Goal: Task Accomplishment & Management: Manage account settings

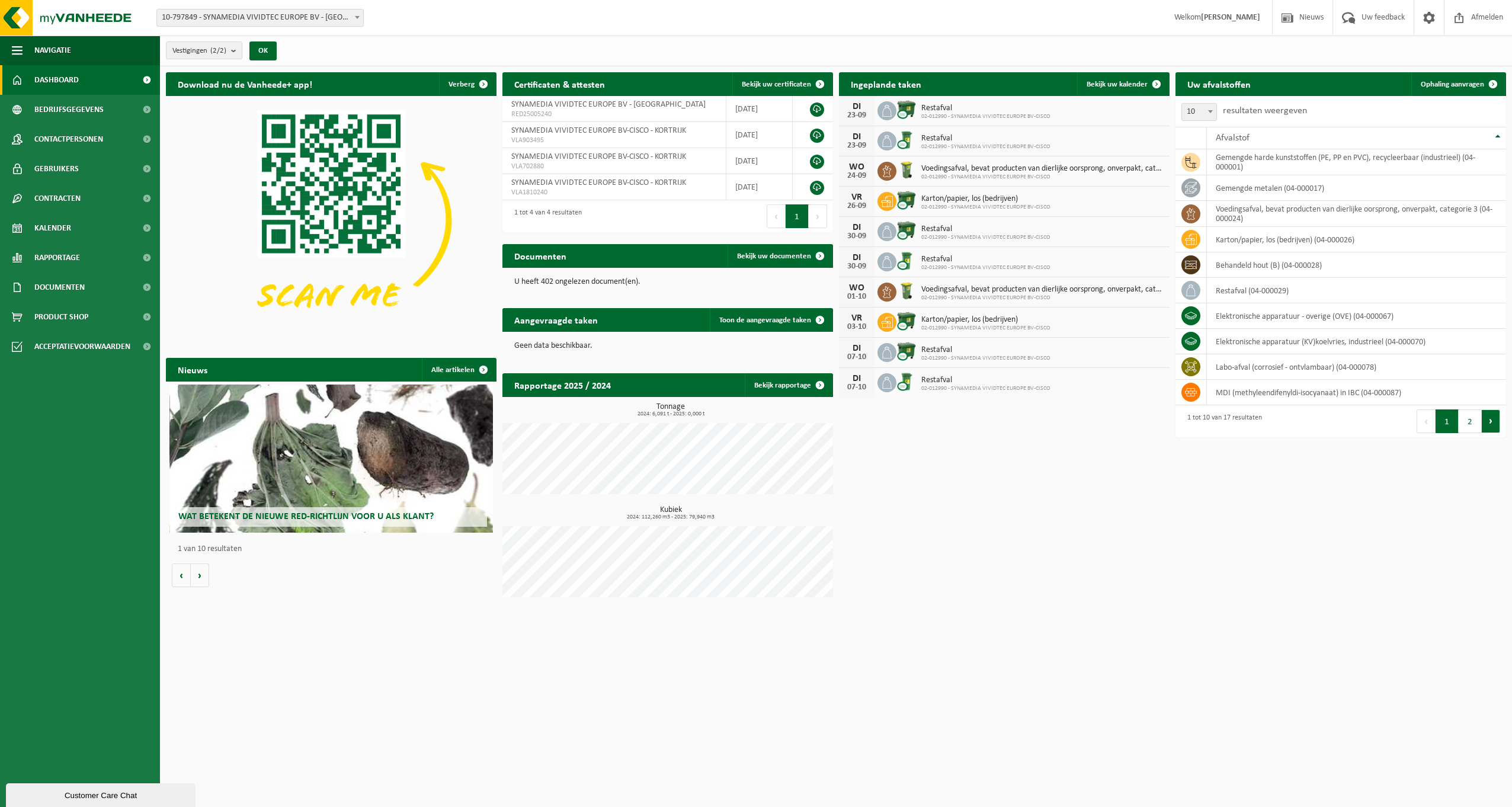
click at [1493, 419] on button "Volgende" at bounding box center [1491, 421] width 19 height 24
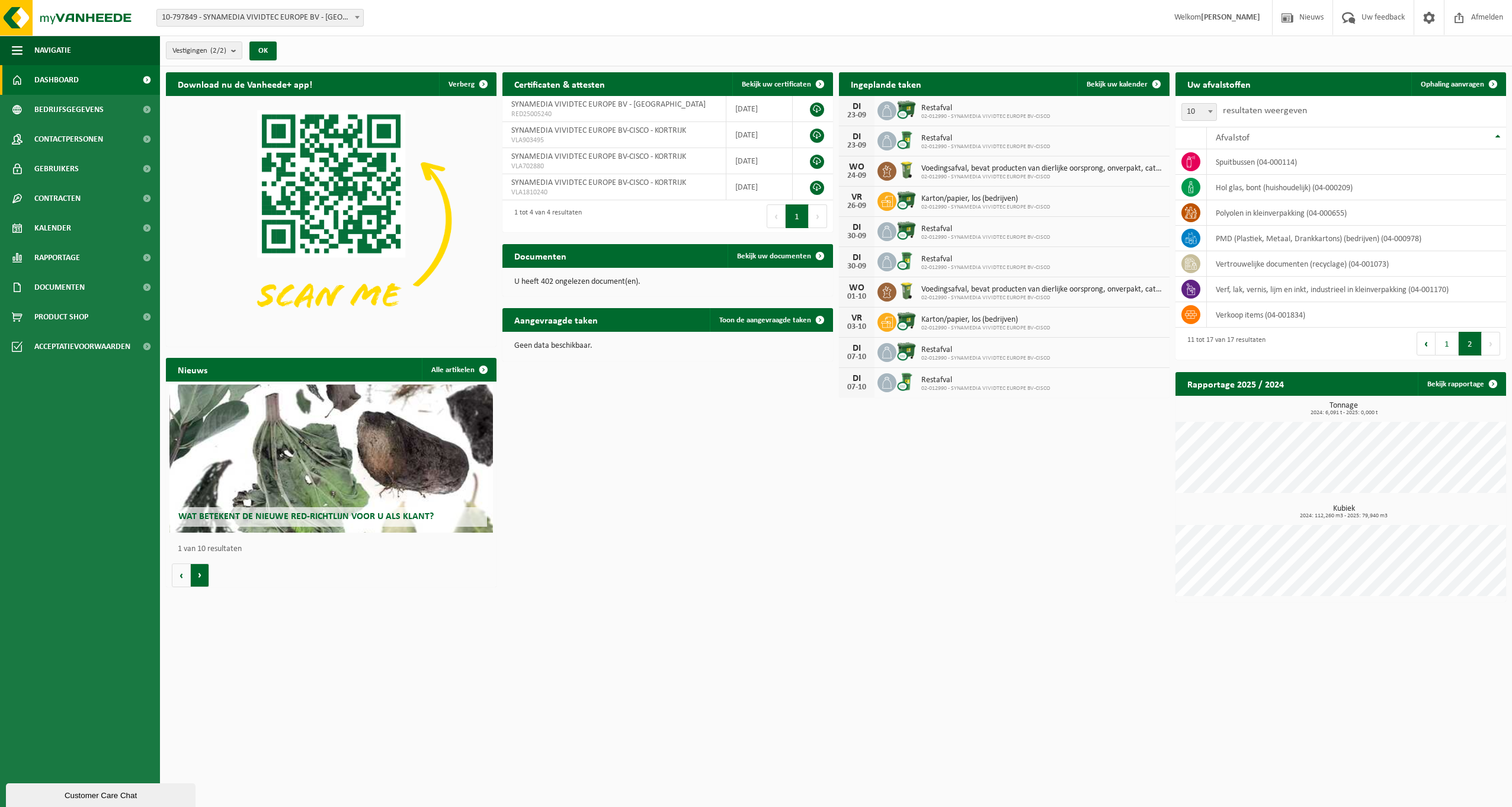
click at [198, 574] on button "Volgende" at bounding box center [200, 575] width 19 height 24
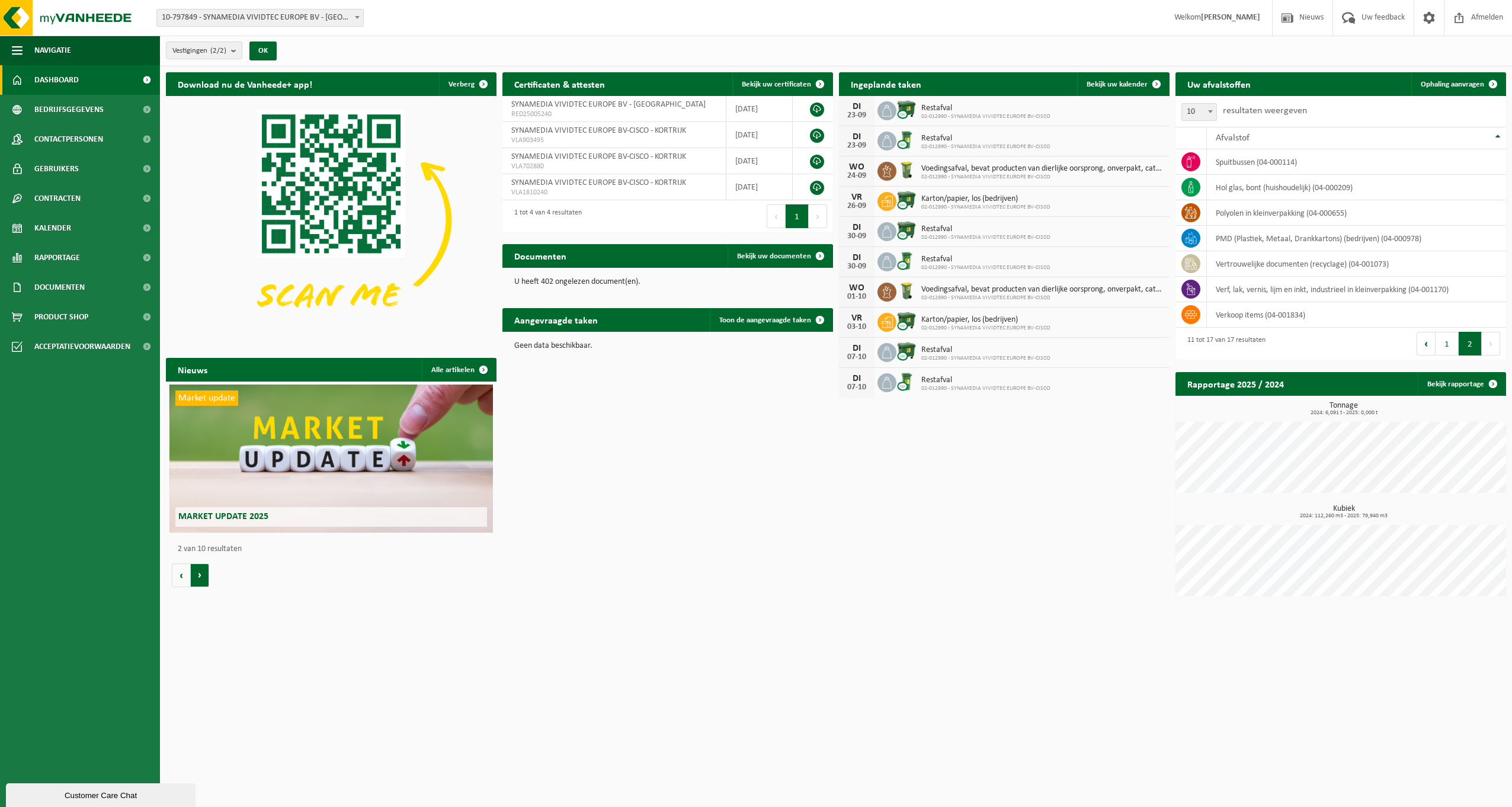
click at [200, 573] on button "Volgende" at bounding box center [200, 575] width 19 height 24
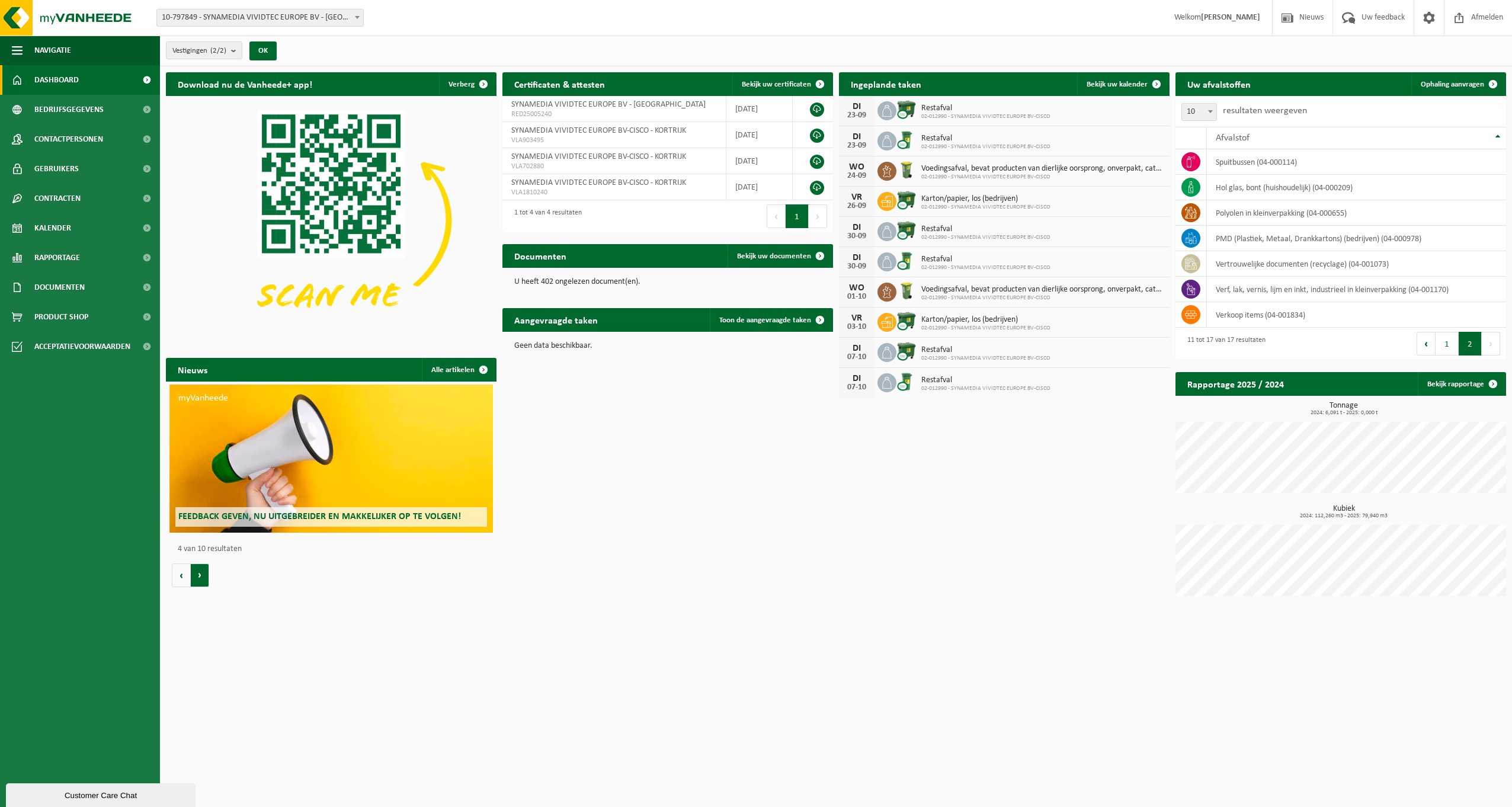
click at [200, 573] on button "Volgende" at bounding box center [200, 575] width 19 height 24
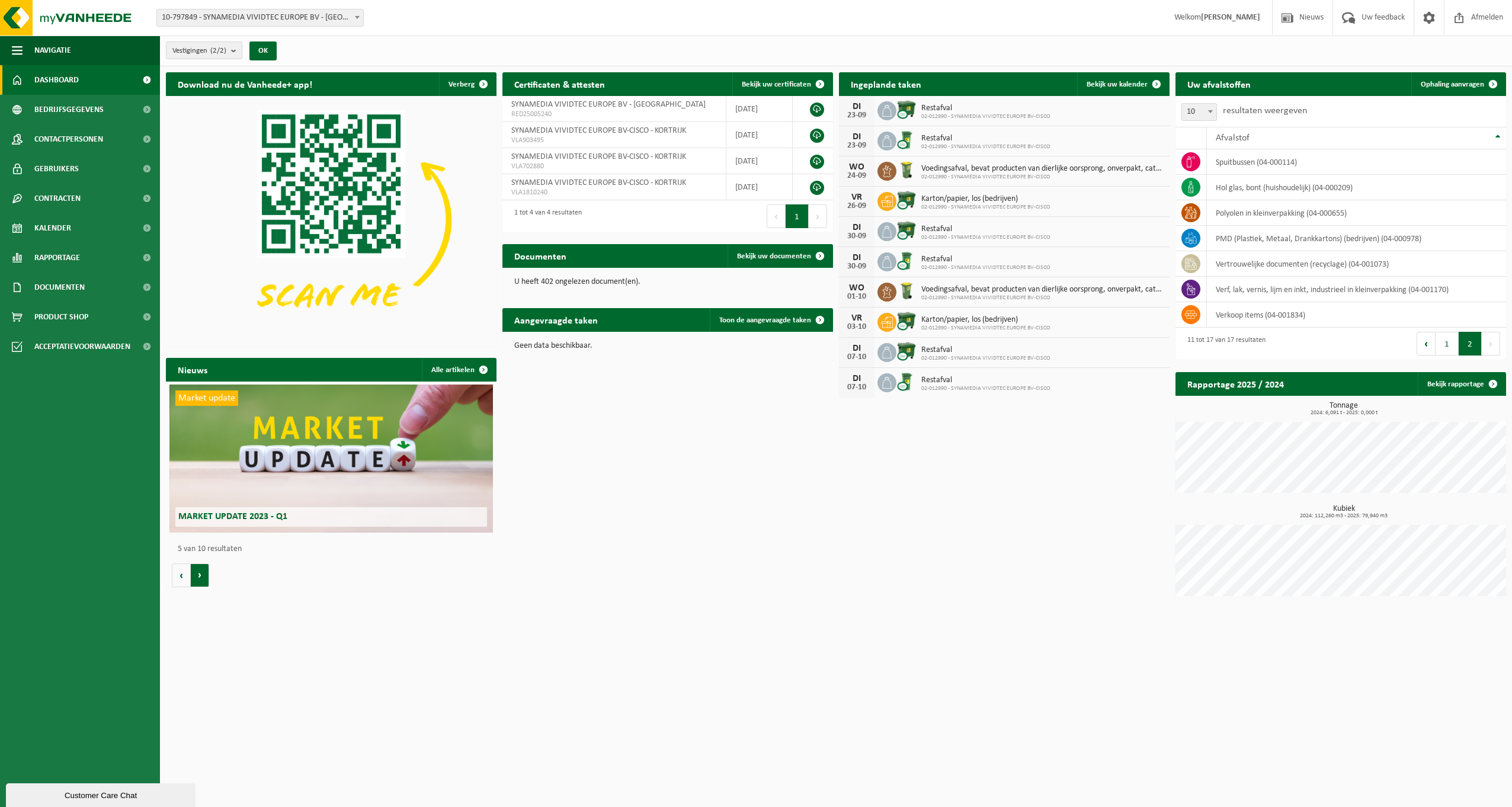
click at [200, 573] on button "Volgende" at bounding box center [200, 575] width 19 height 24
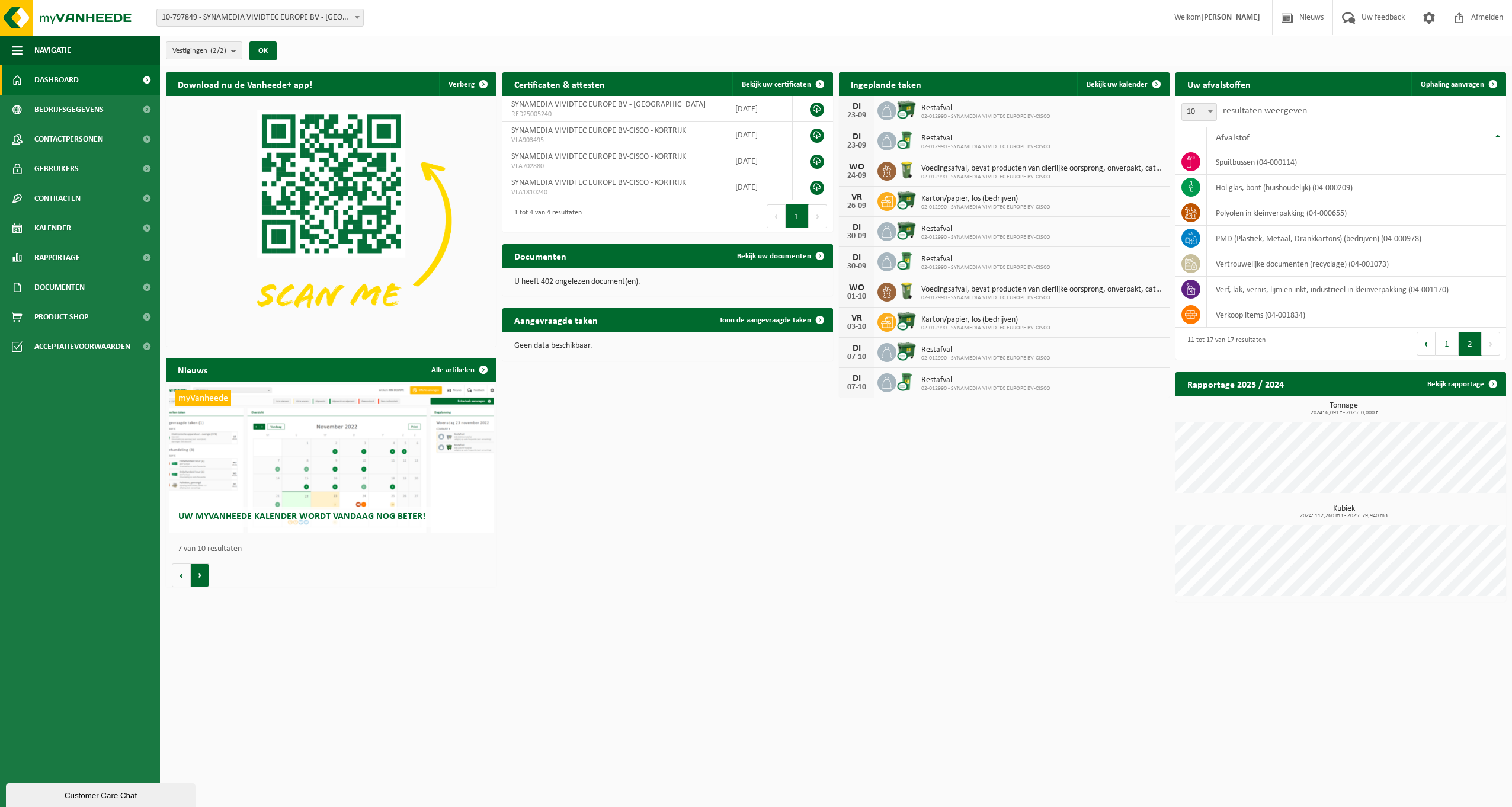
scroll to position [0, 1984]
click at [200, 573] on button "Volgende" at bounding box center [200, 575] width 19 height 24
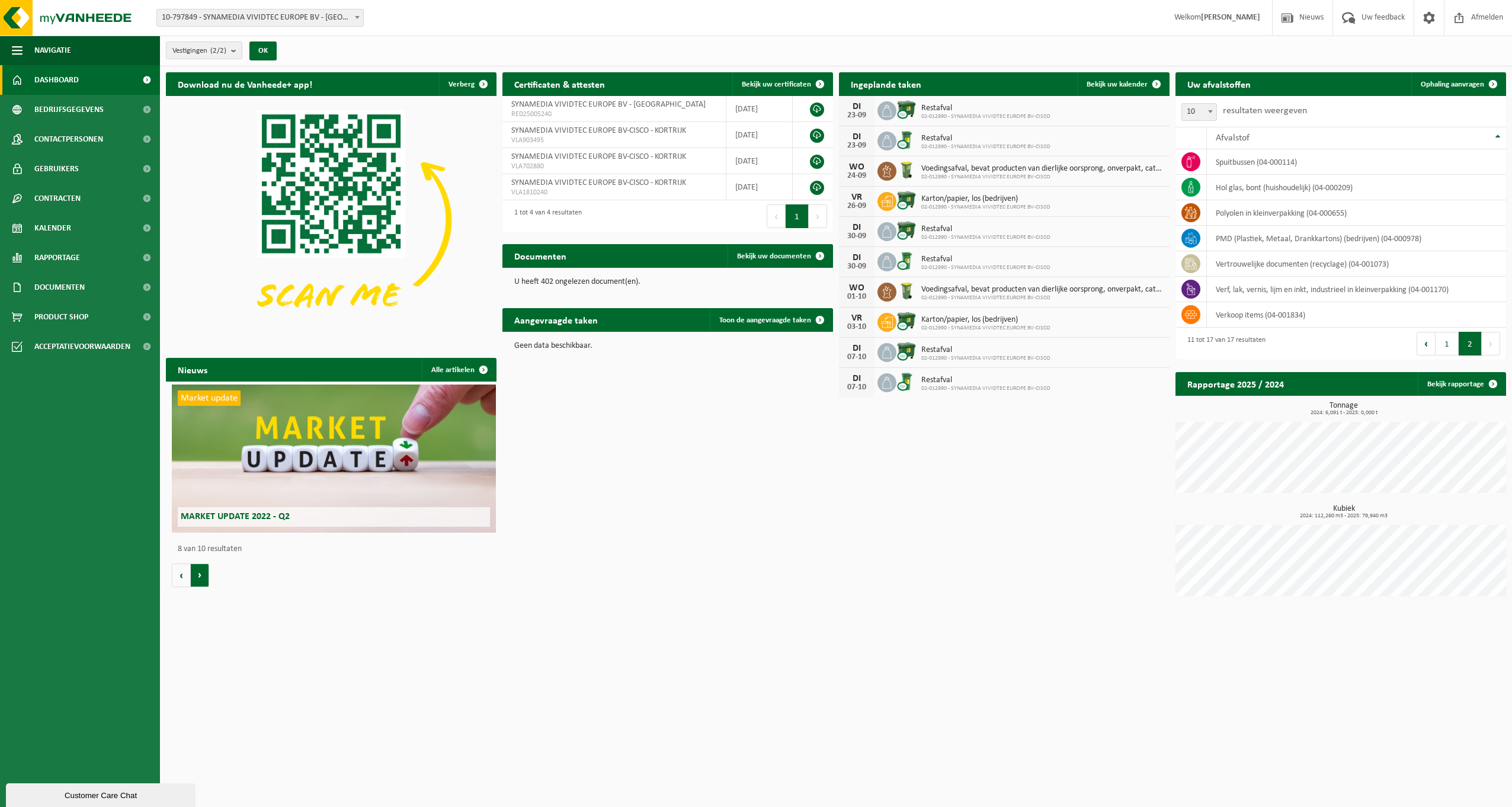
scroll to position [0, 2315]
click at [200, 573] on button "Volgende" at bounding box center [200, 575] width 19 height 24
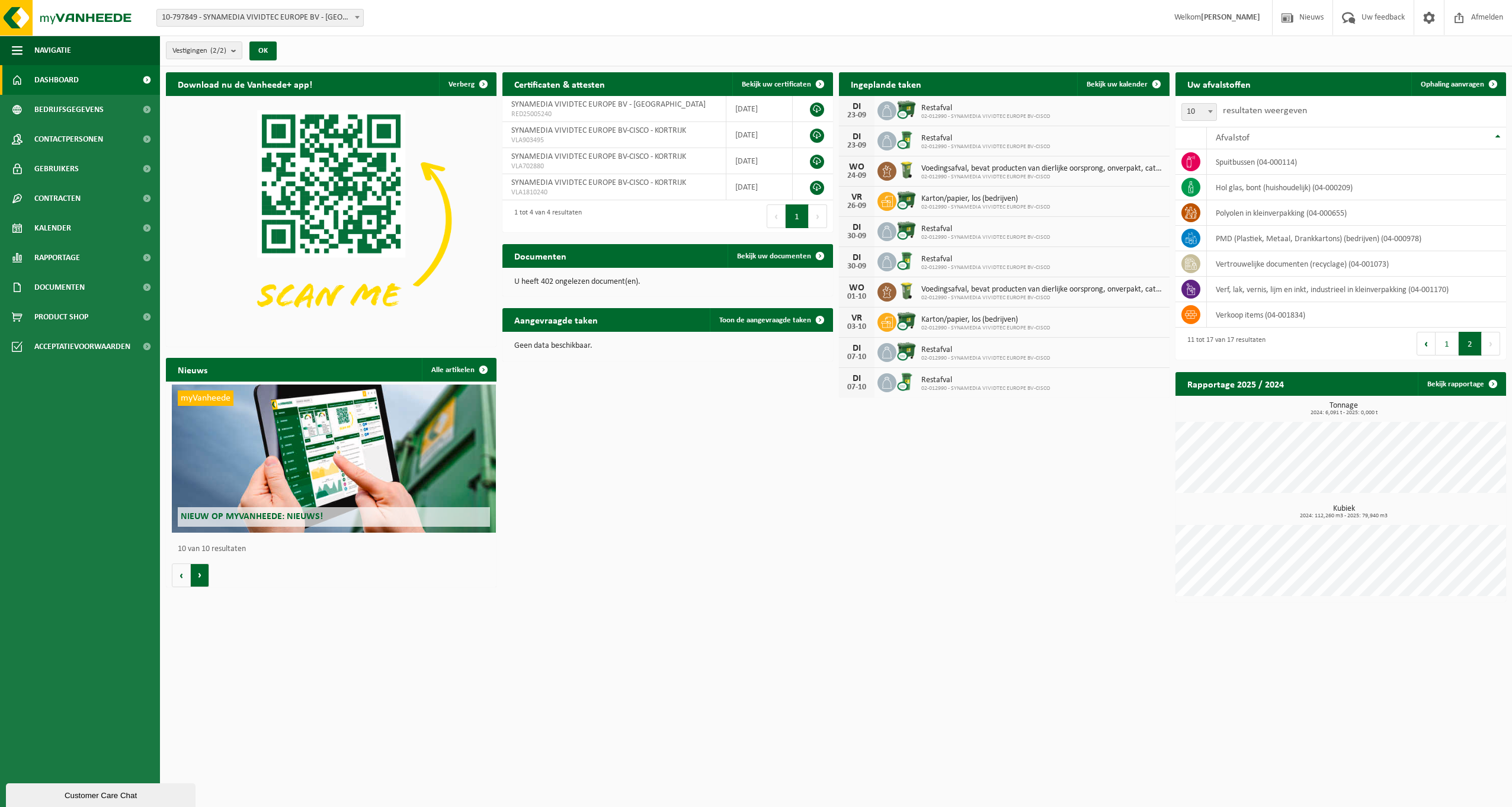
scroll to position [0, 2976]
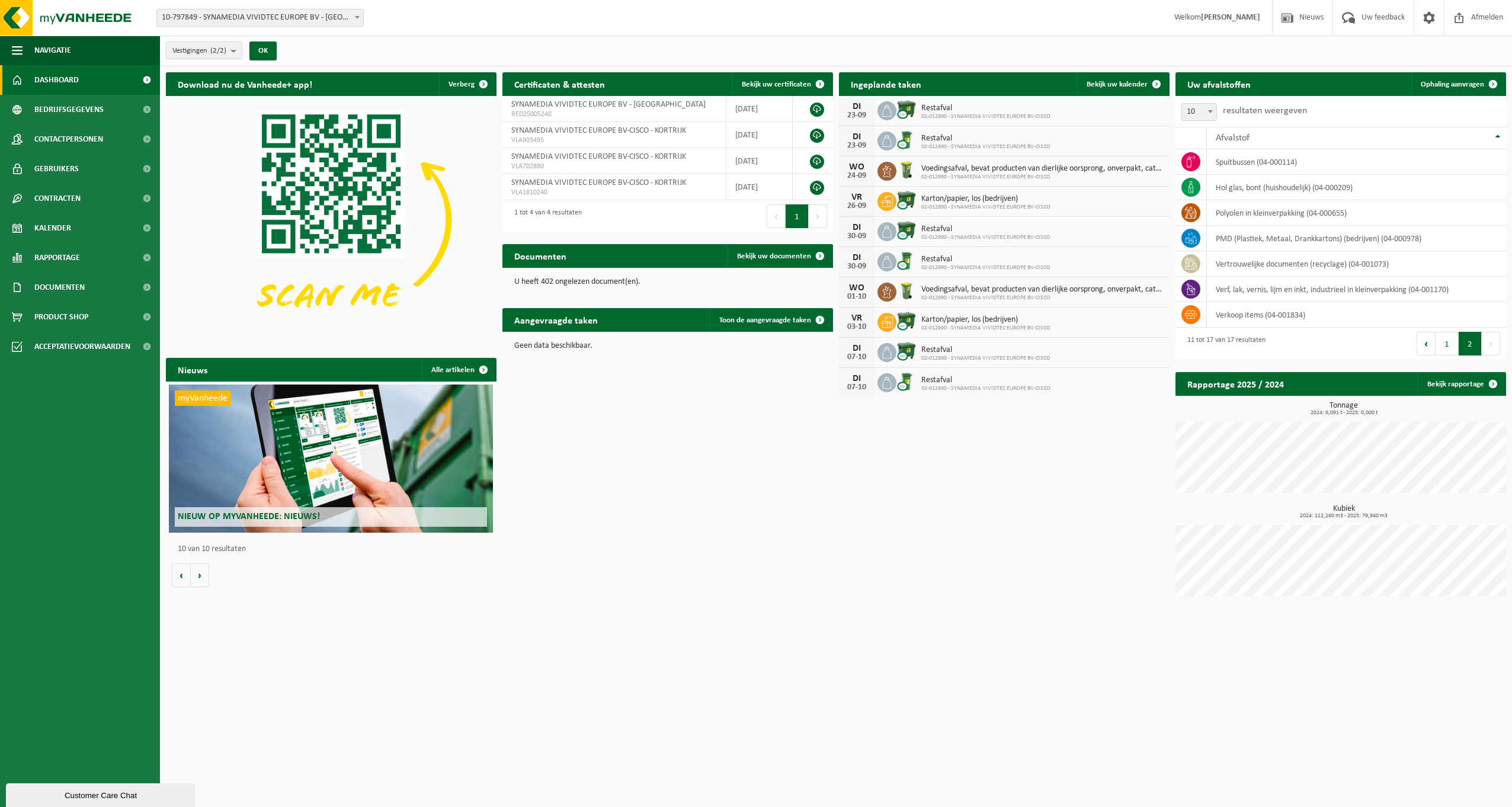
click at [771, 592] on div "Download nu de Vanheede+ app! Verberg Certificaten & attesten Bekijk uw certifi…" at bounding box center [835, 336] width 1346 height 541
click at [71, 258] on span "Rapportage" at bounding box center [56, 258] width 45 height 30
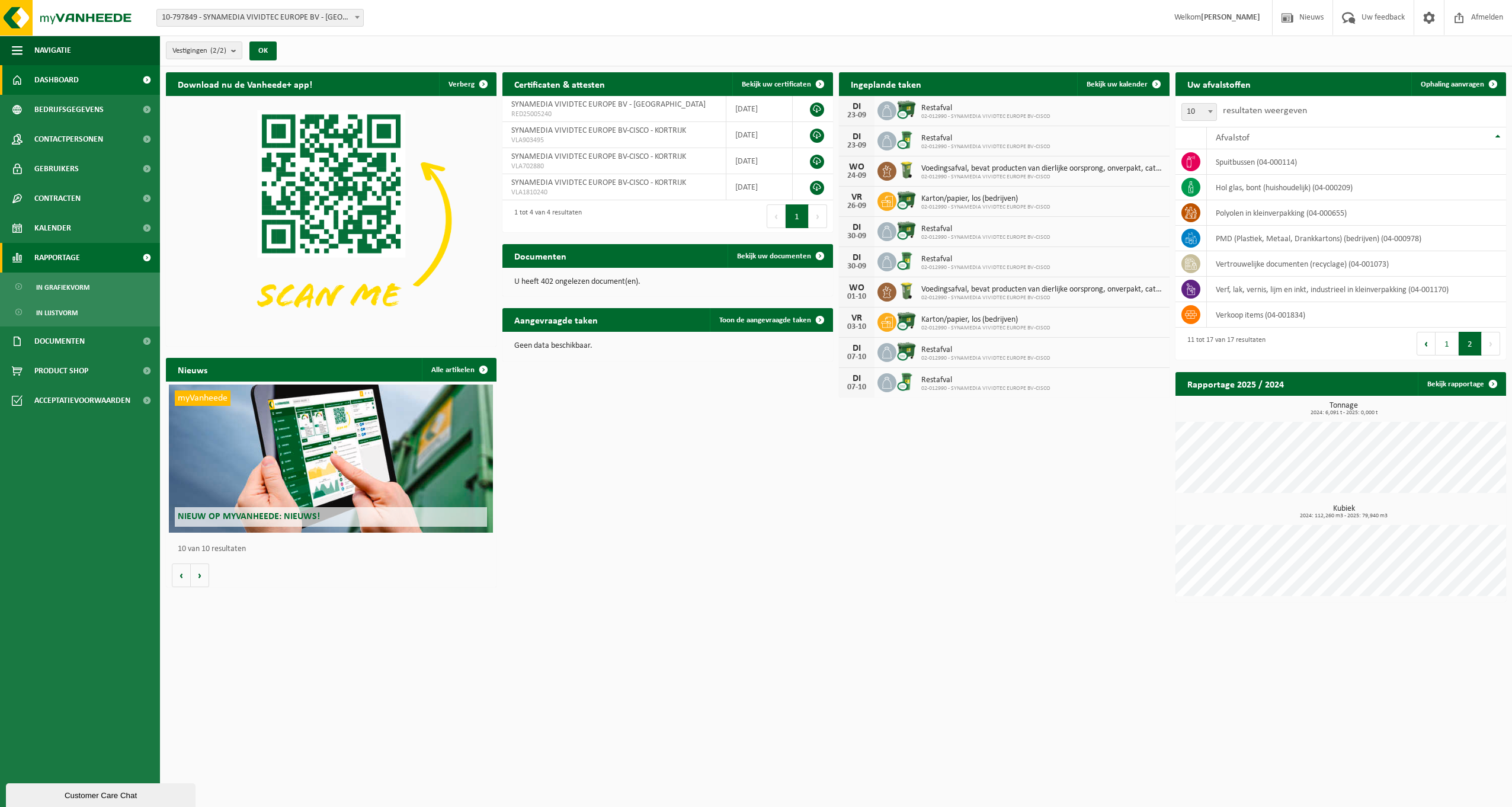
click at [71, 258] on span "Rapportage" at bounding box center [56, 258] width 45 height 30
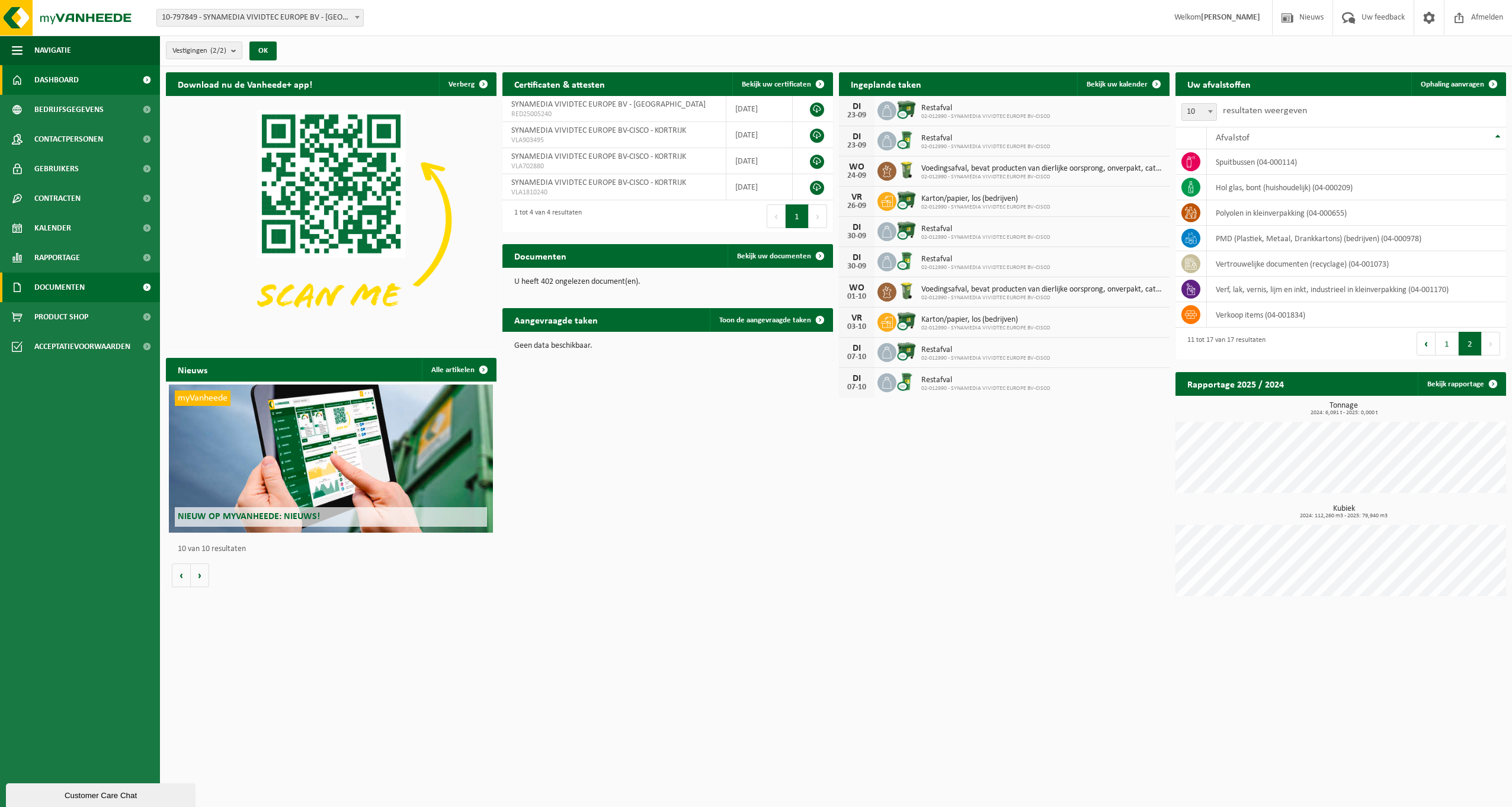
click at [56, 283] on span "Documenten" at bounding box center [59, 287] width 50 height 30
click at [71, 347] on span "Acceptatievoorwaarden" at bounding box center [82, 347] width 96 height 30
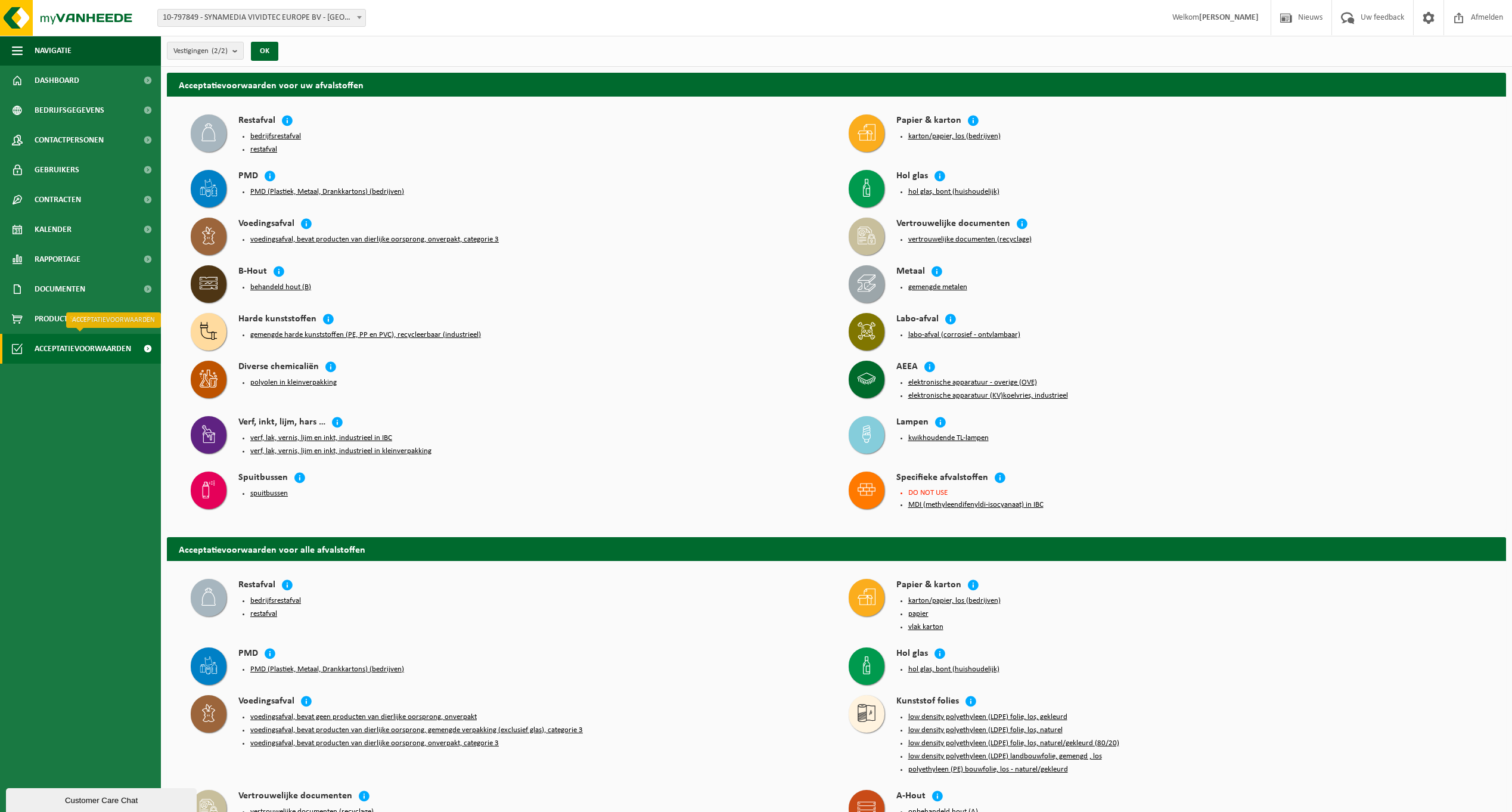
click at [72, 350] on span "Acceptatievoorwaarden" at bounding box center [82, 349] width 96 height 30
click at [58, 113] on span "Bedrijfsgegevens" at bounding box center [69, 111] width 69 height 30
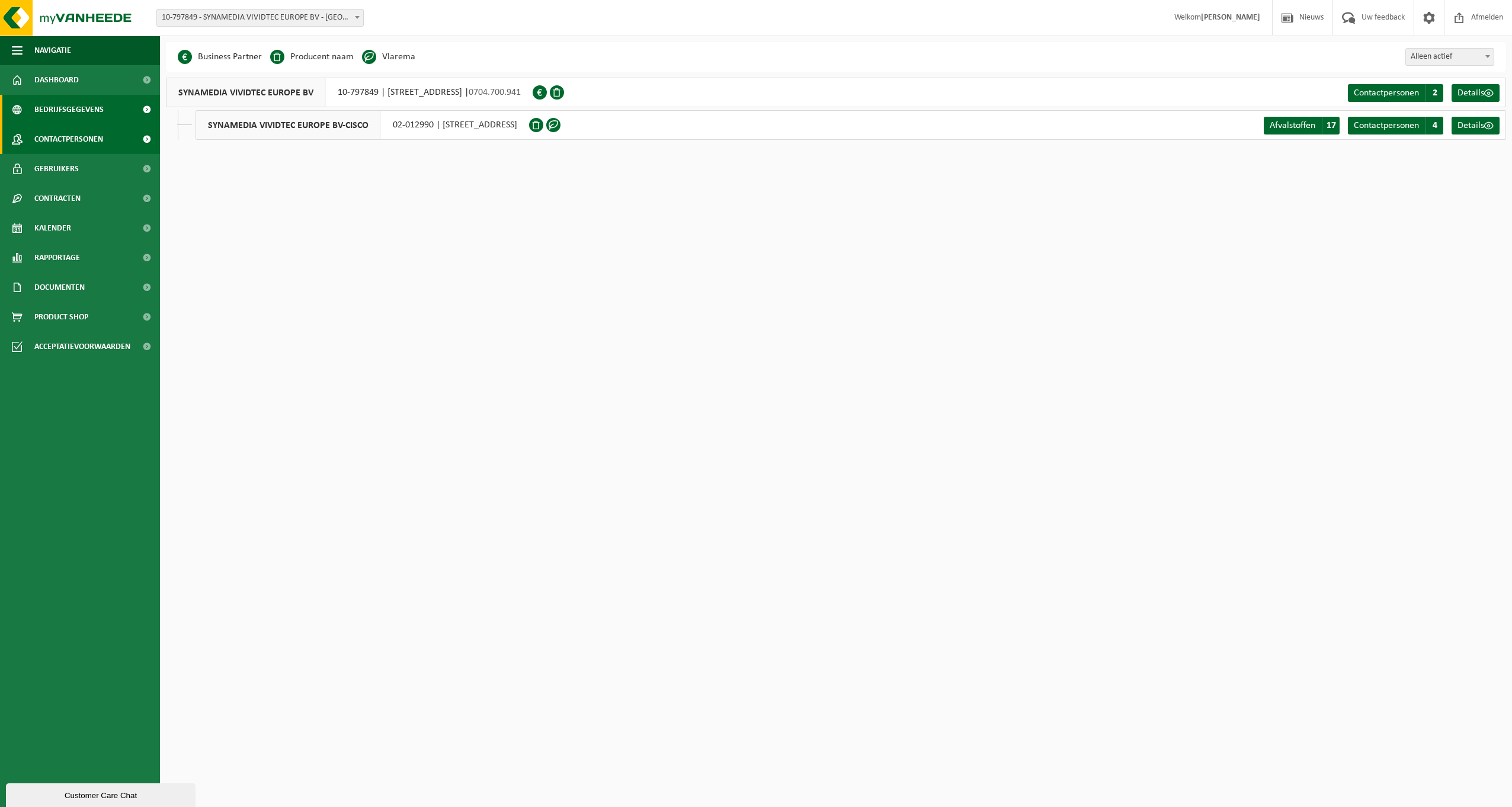
click at [68, 139] on span "Contactpersonen" at bounding box center [68, 140] width 69 height 30
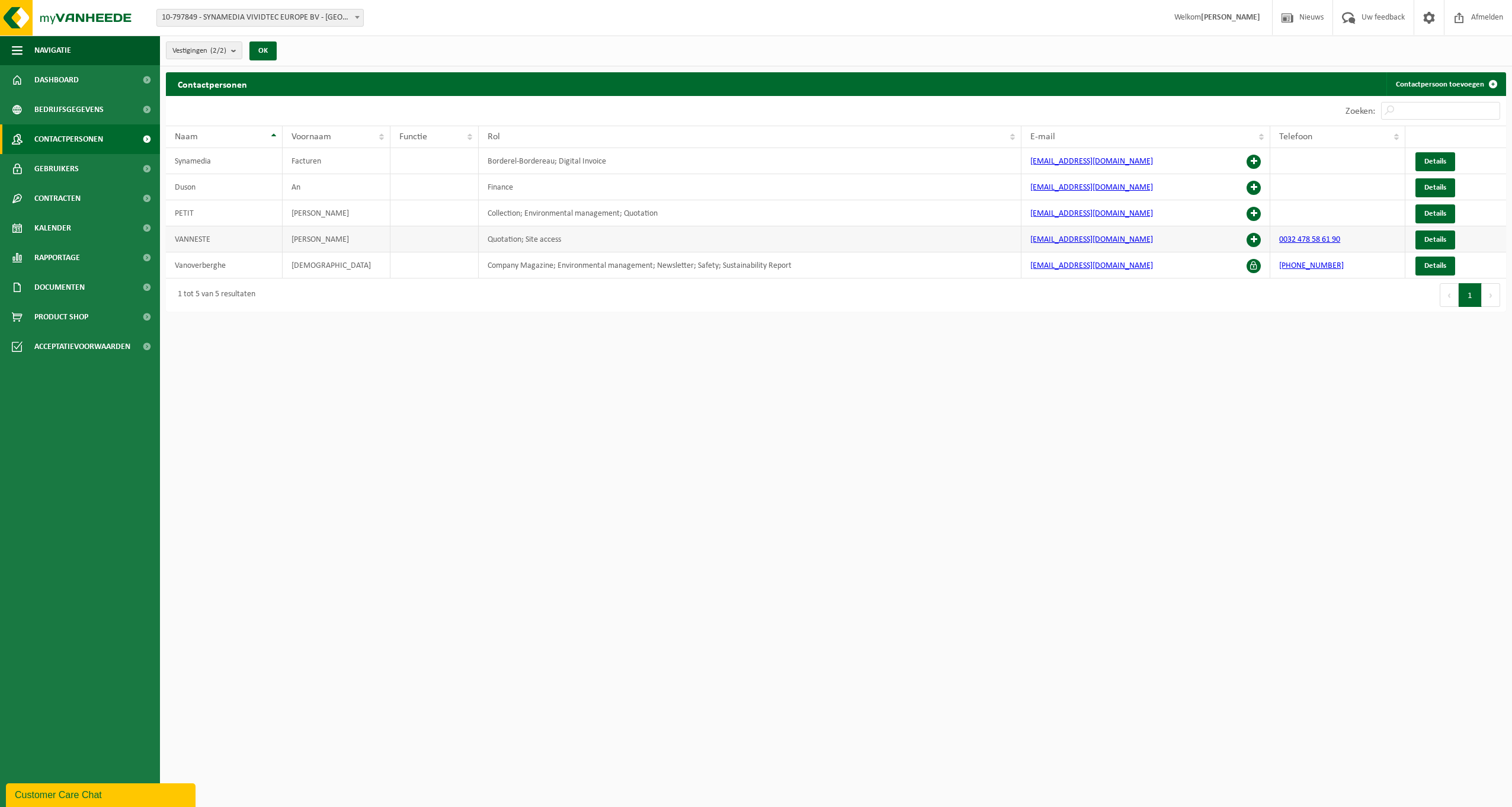
click at [1256, 237] on span at bounding box center [1254, 240] width 14 height 14
click at [1435, 239] on span "Details" at bounding box center [1436, 240] width 22 height 7
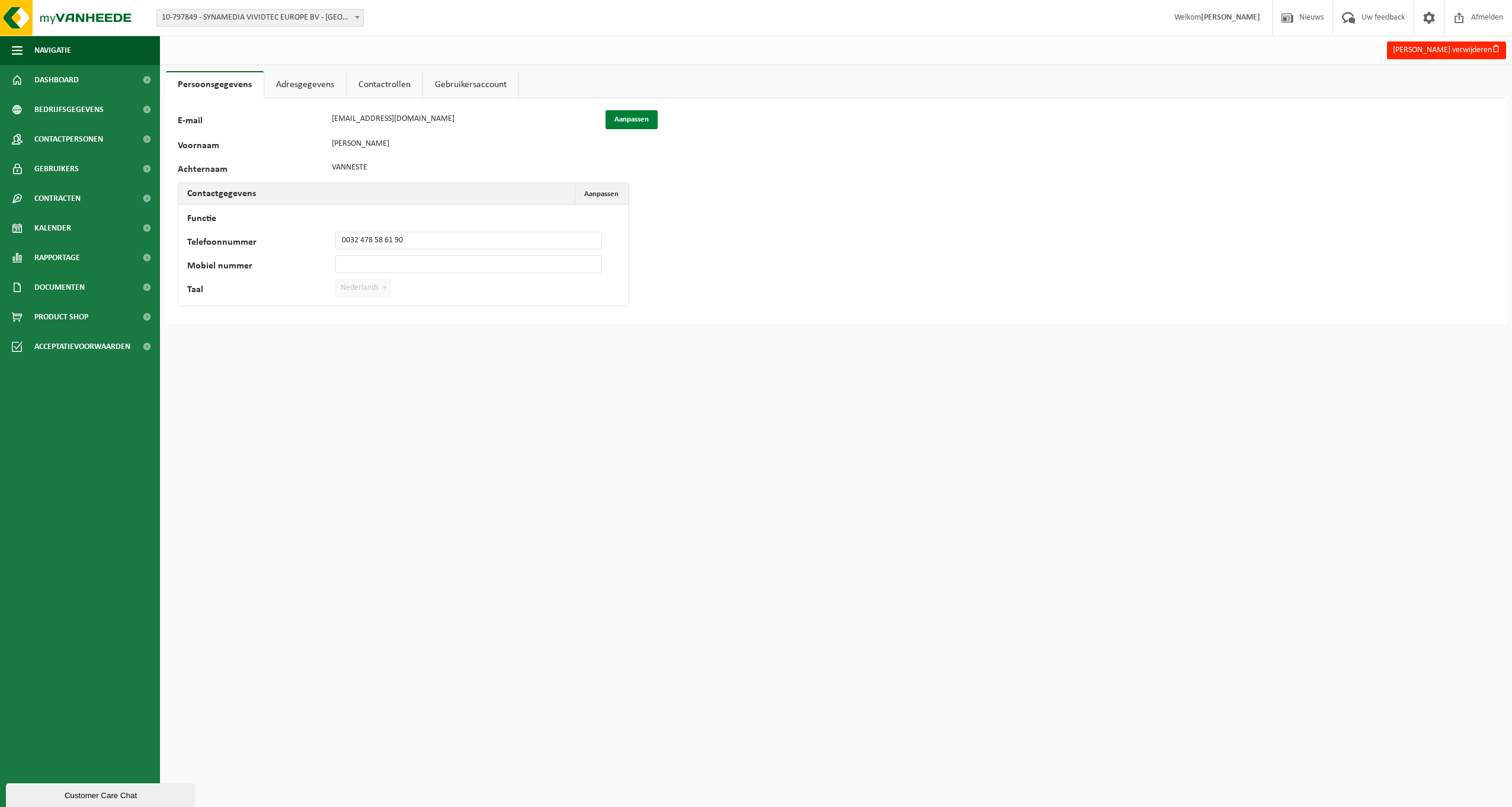
click at [636, 114] on button "Aanpassen" at bounding box center [631, 120] width 52 height 19
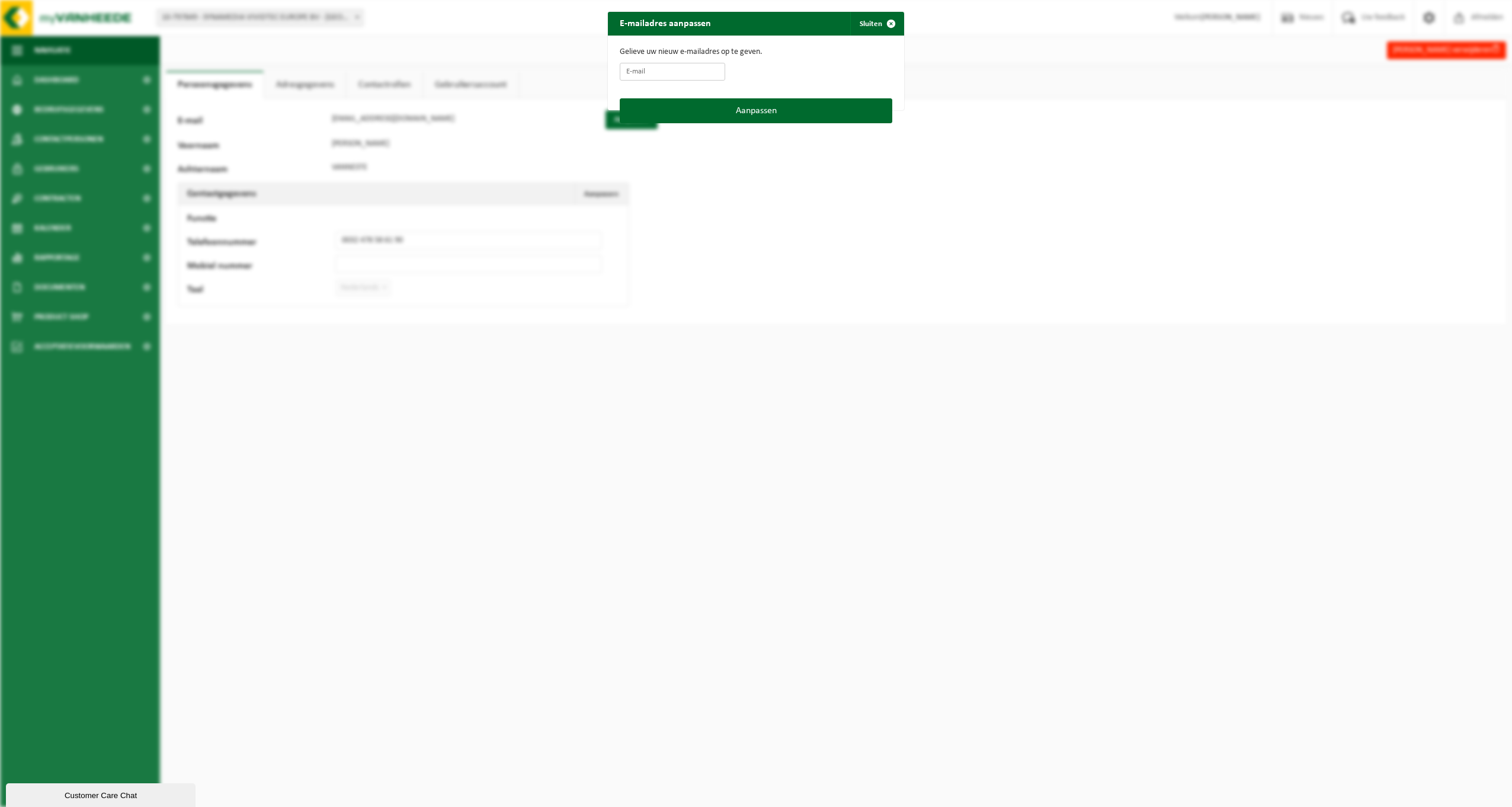
click at [679, 71] on input "E-mail" at bounding box center [673, 72] width 105 height 18
type input "[EMAIL_ADDRESS][DOMAIN_NAME]"
click at [751, 113] on button "Aanpassen" at bounding box center [756, 111] width 273 height 25
type input "[EMAIL_ADDRESS][DOMAIN_NAME]"
click at [884, 24] on span "button" at bounding box center [891, 24] width 24 height 24
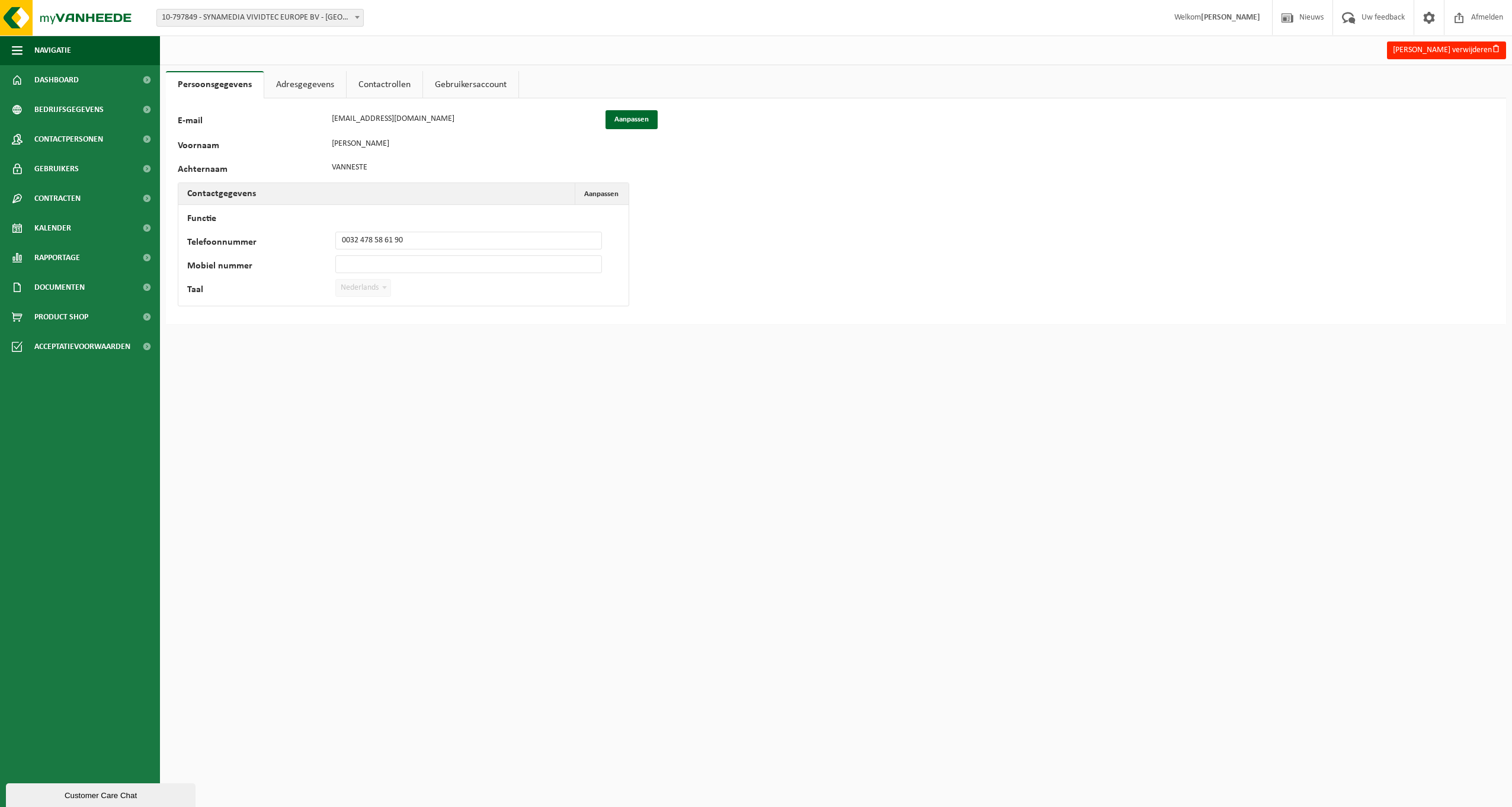
click at [304, 86] on link "Adresgegevens" at bounding box center [305, 85] width 82 height 27
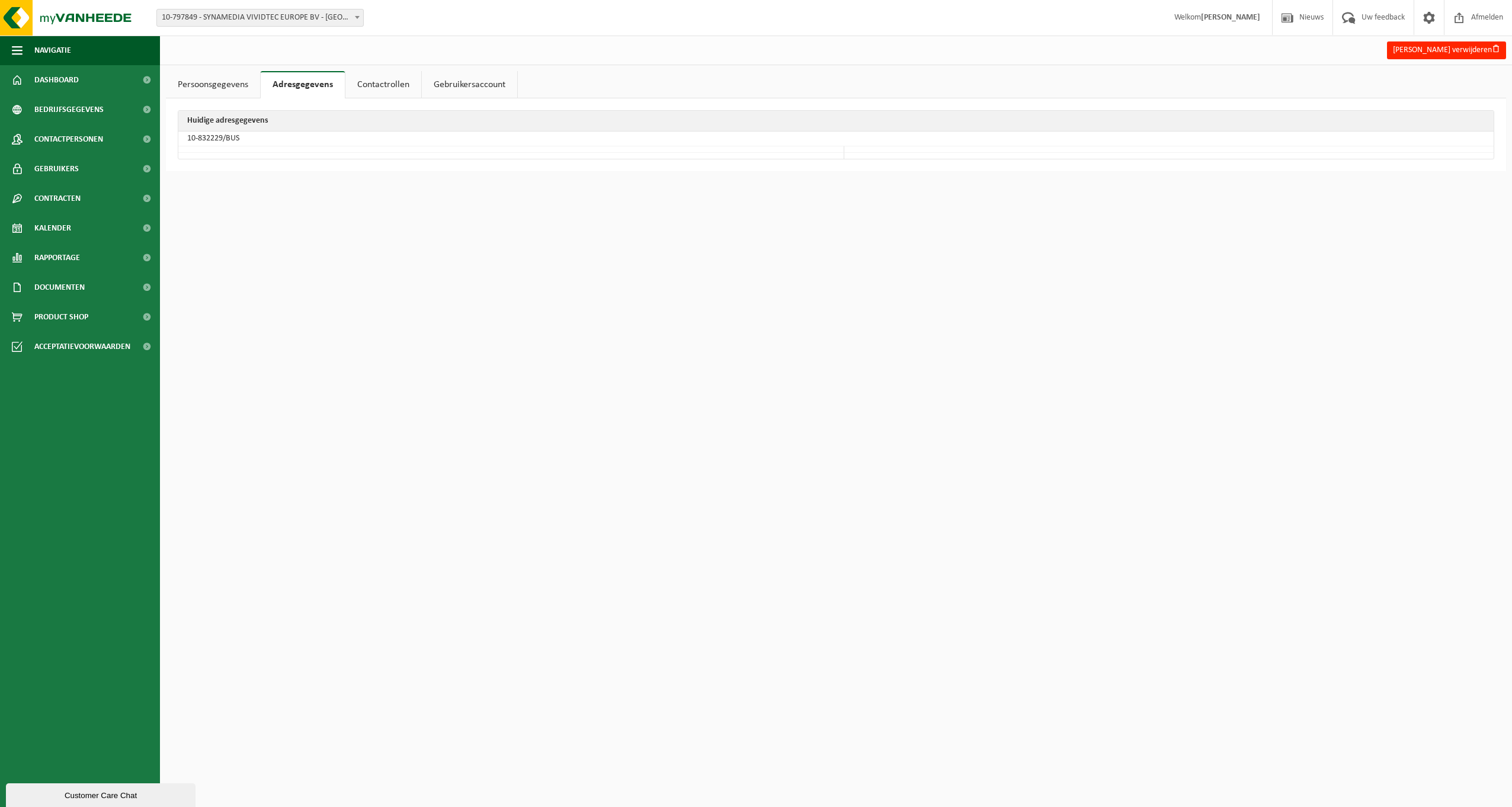
click at [381, 85] on link "Contactrollen" at bounding box center [383, 85] width 76 height 27
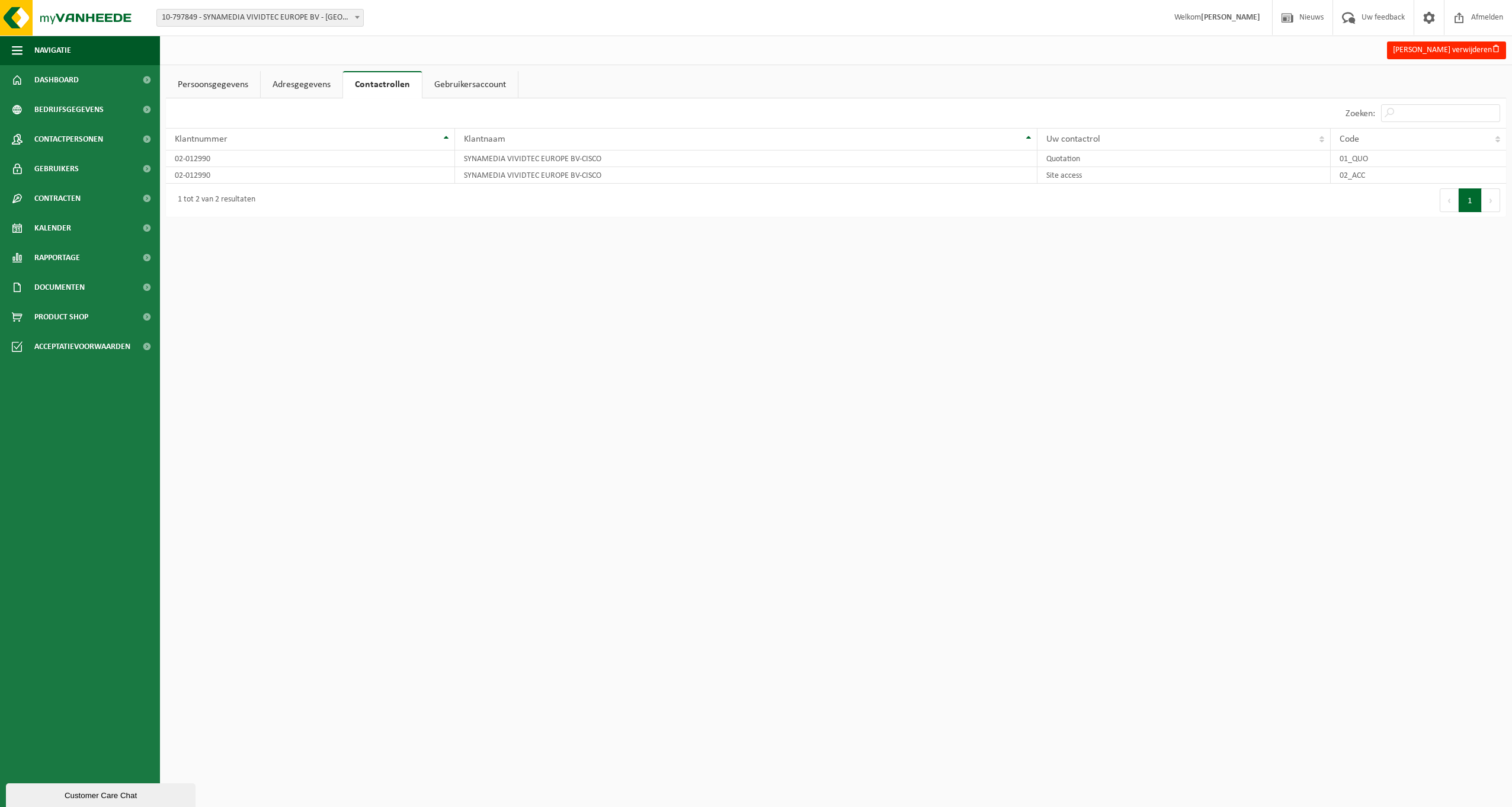
click at [454, 83] on link "Gebruikersaccount" at bounding box center [470, 85] width 95 height 27
click at [212, 82] on link "Persoonsgegevens" at bounding box center [212, 85] width 94 height 27
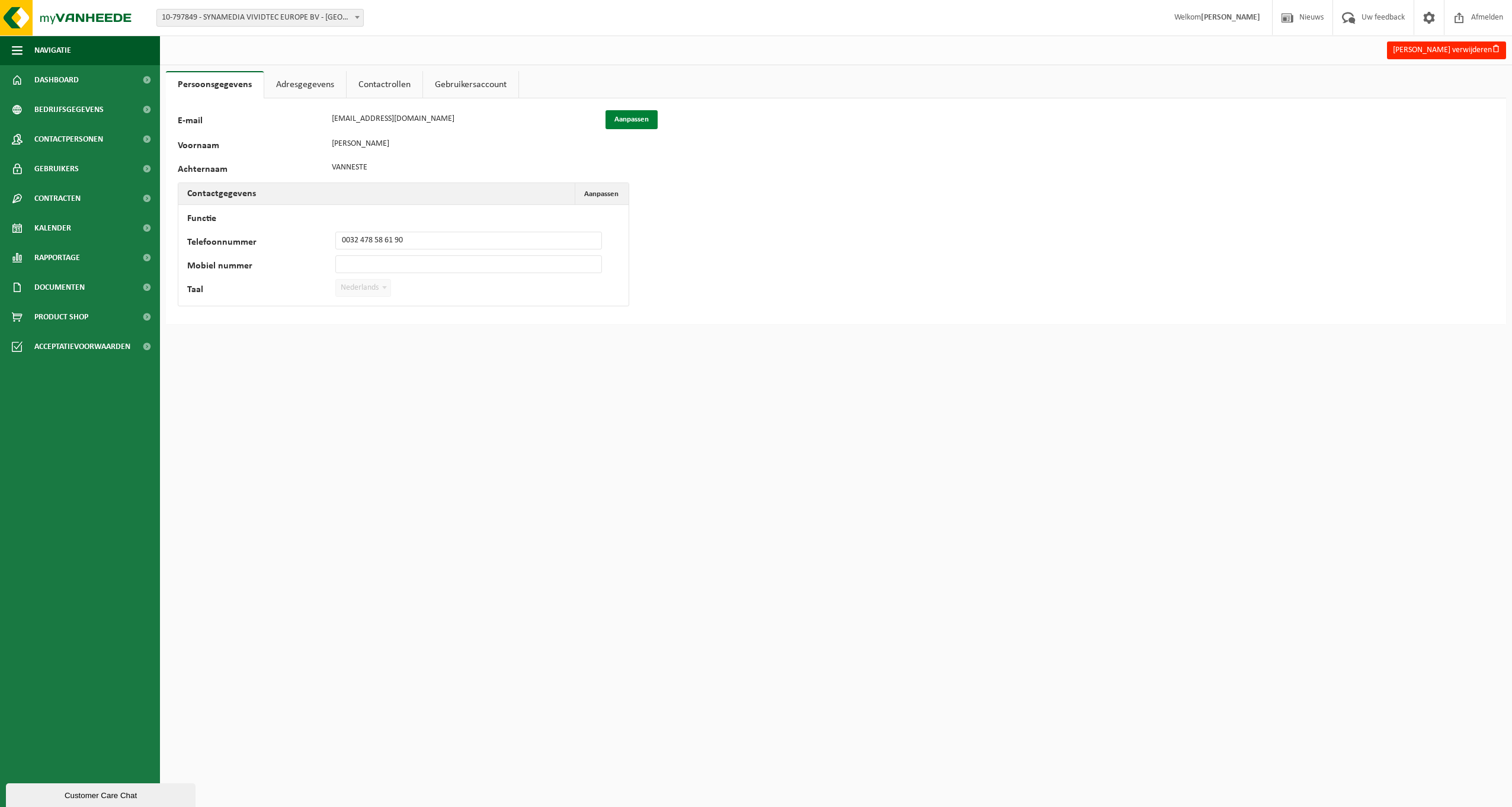
click at [625, 122] on button "Aanpassen" at bounding box center [631, 120] width 52 height 19
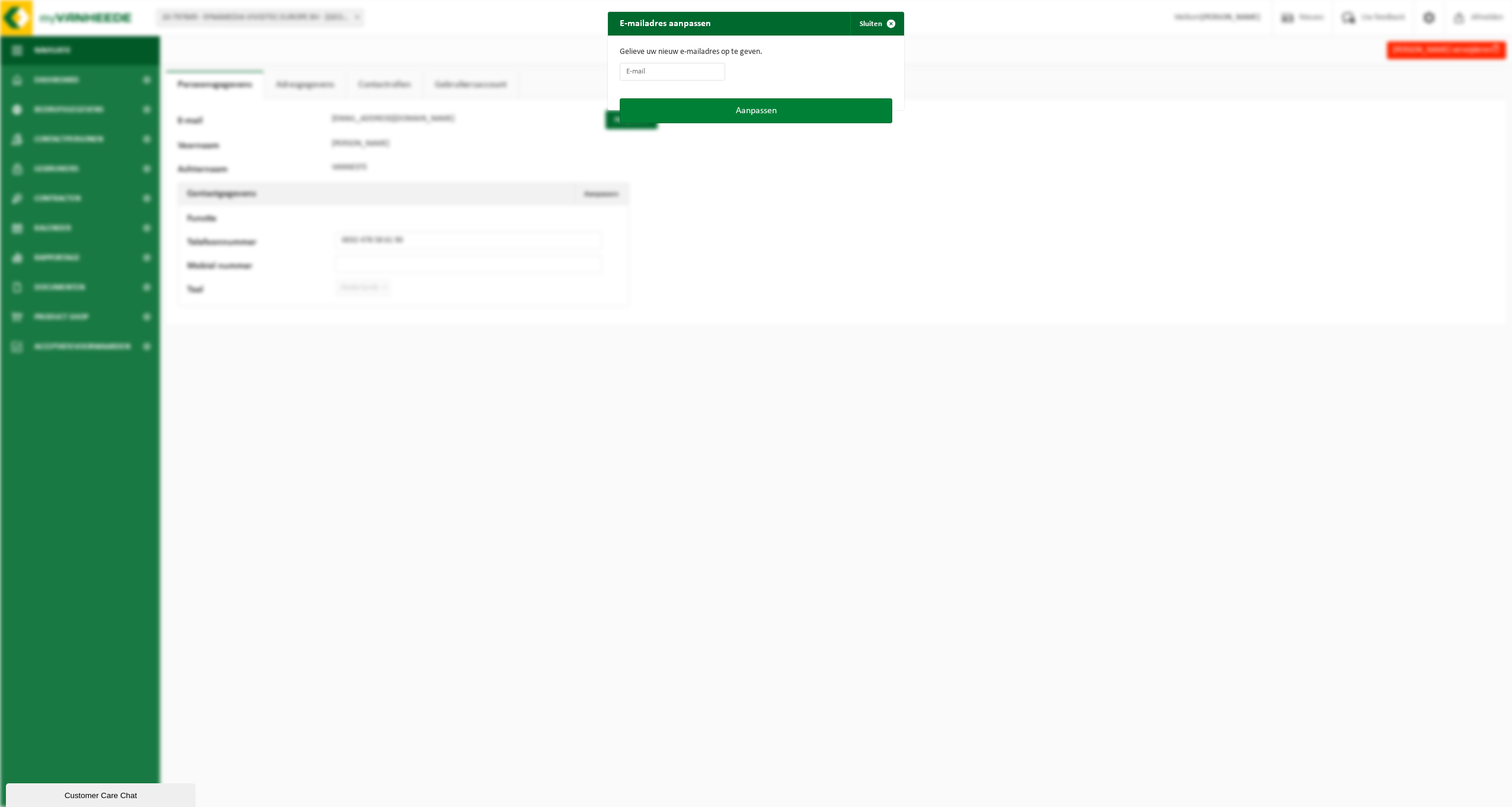
click at [775, 112] on button "Aanpassen" at bounding box center [756, 111] width 273 height 25
click at [887, 23] on span "button" at bounding box center [891, 24] width 24 height 24
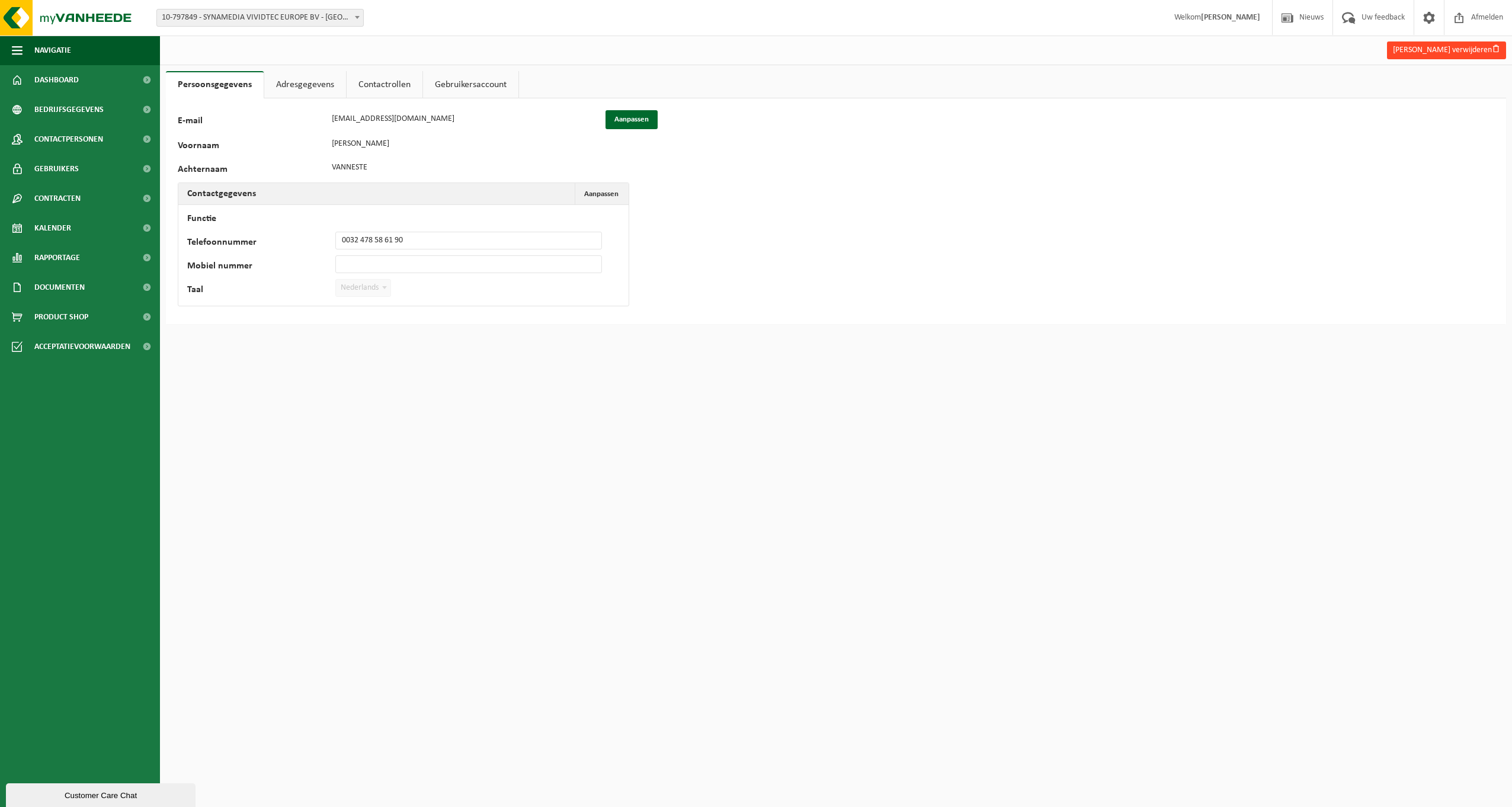
click at [1447, 51] on button "Rudy Vanneste verwijderen" at bounding box center [1447, 50] width 119 height 18
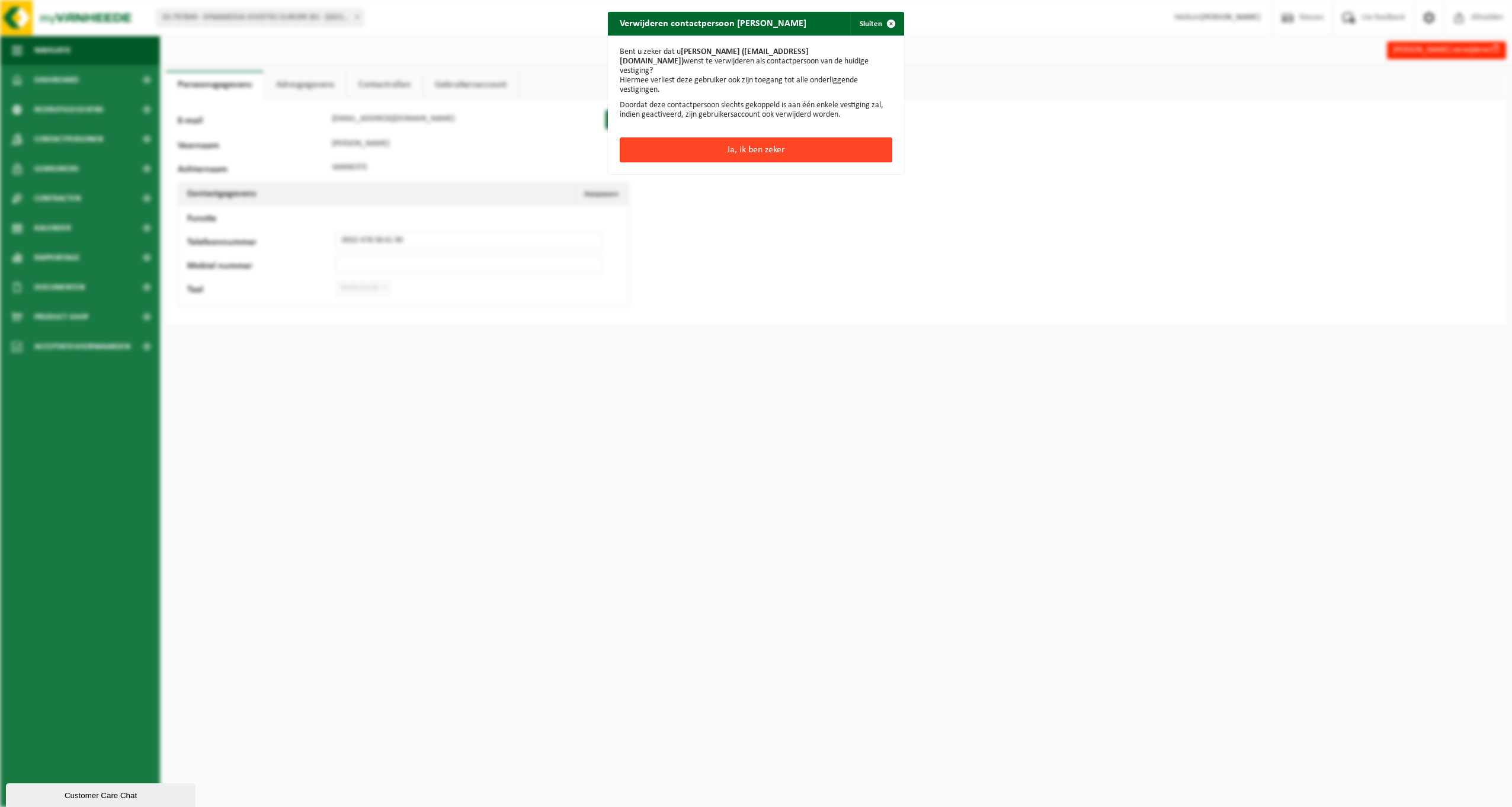
click at [771, 141] on button "Ja, ik ben zeker" at bounding box center [756, 150] width 273 height 25
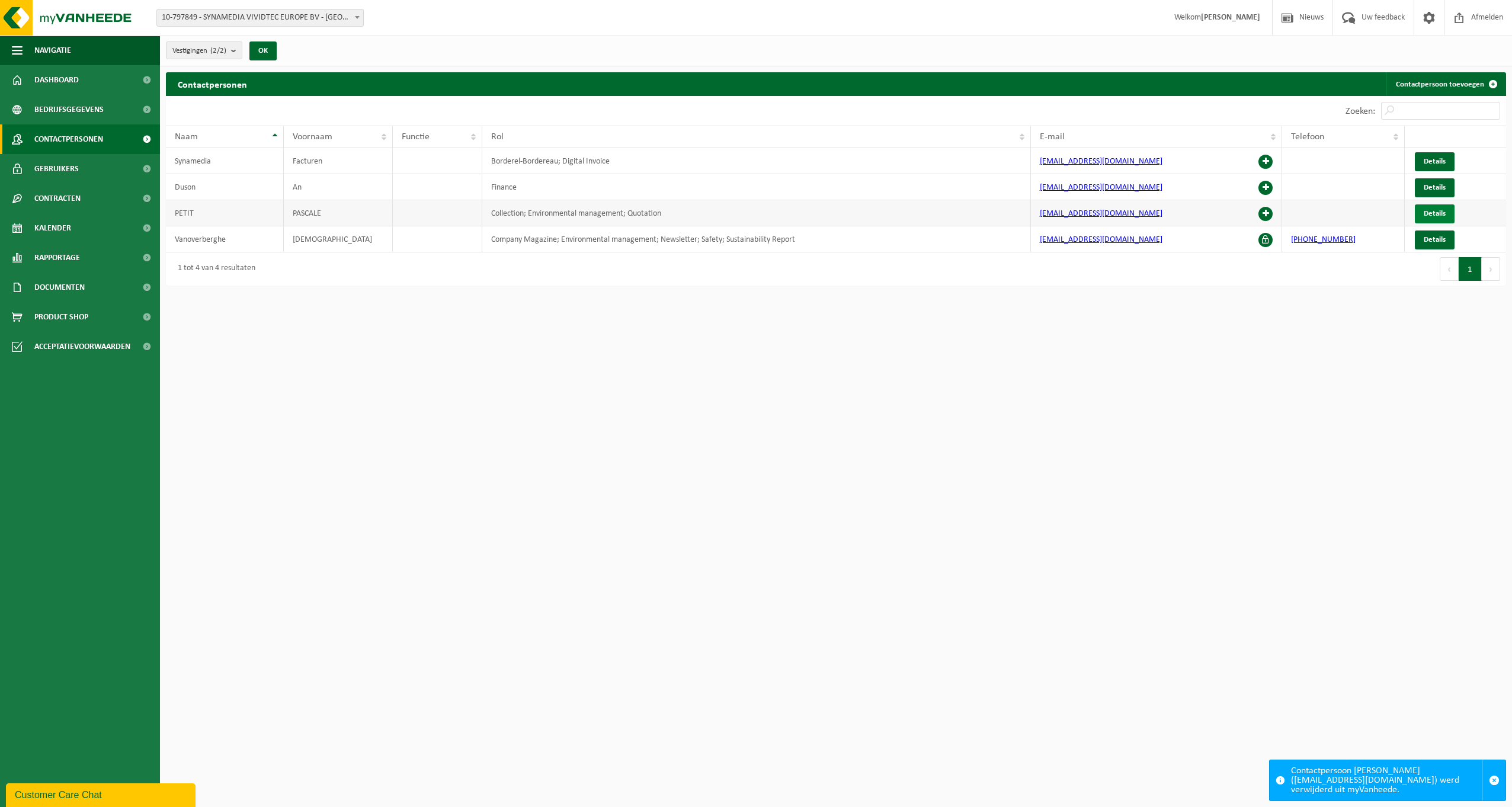
click at [1436, 209] on span "Details" at bounding box center [1435, 213] width 22 height 7
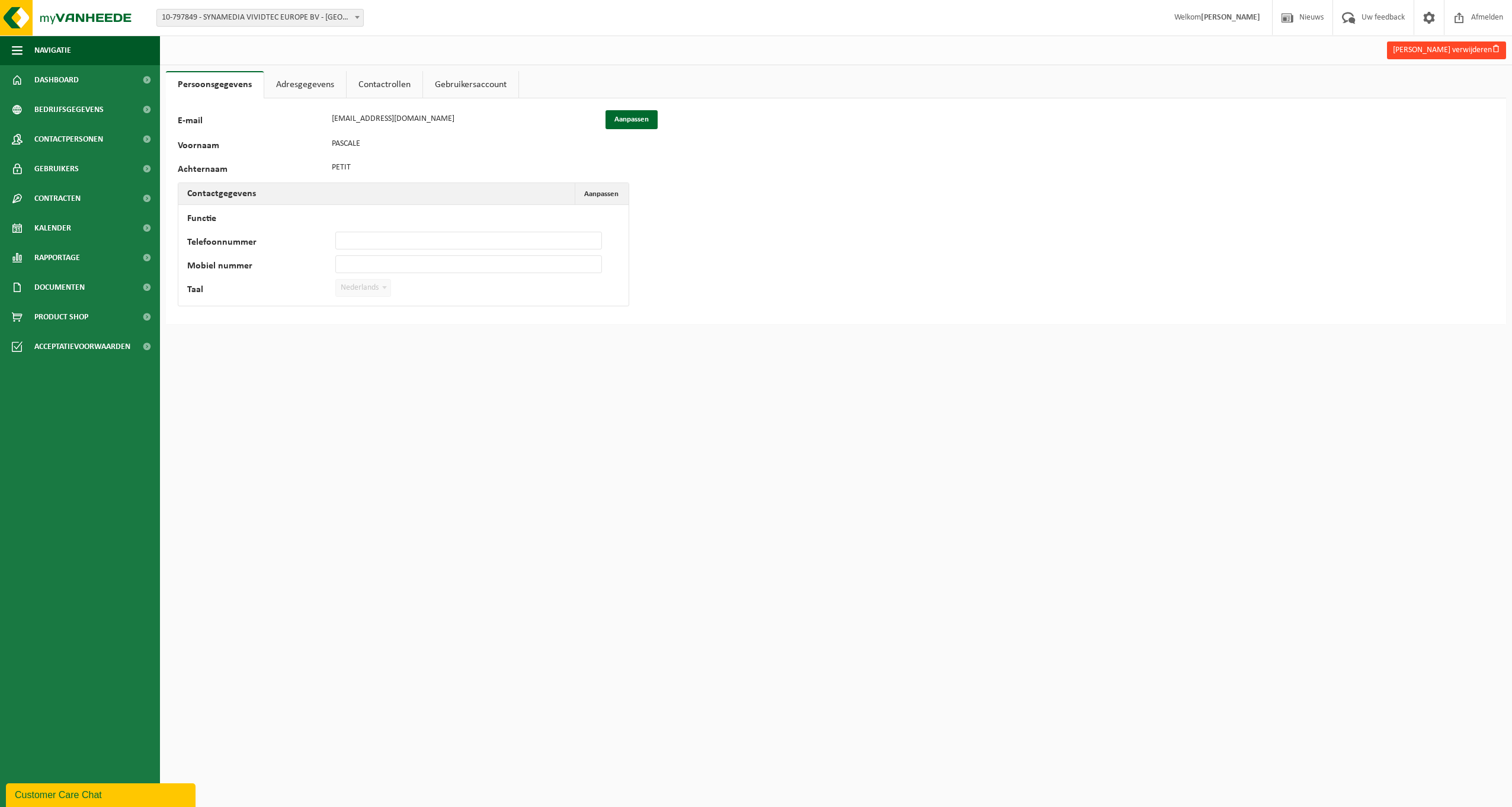
click at [1455, 49] on button "[PERSON_NAME] verwijderen" at bounding box center [1447, 50] width 119 height 18
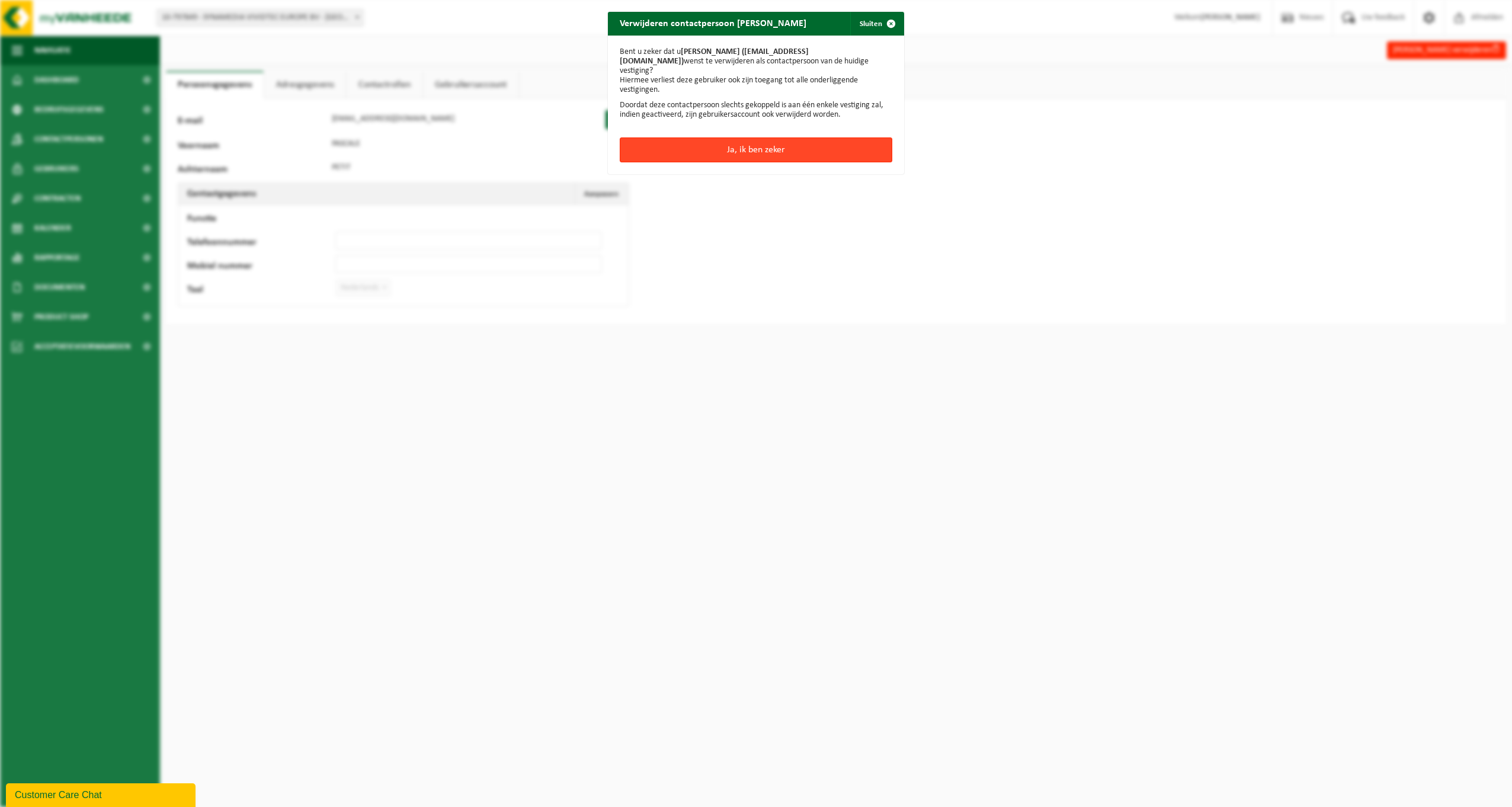
click at [798, 143] on button "Ja, ik ben zeker" at bounding box center [756, 150] width 273 height 25
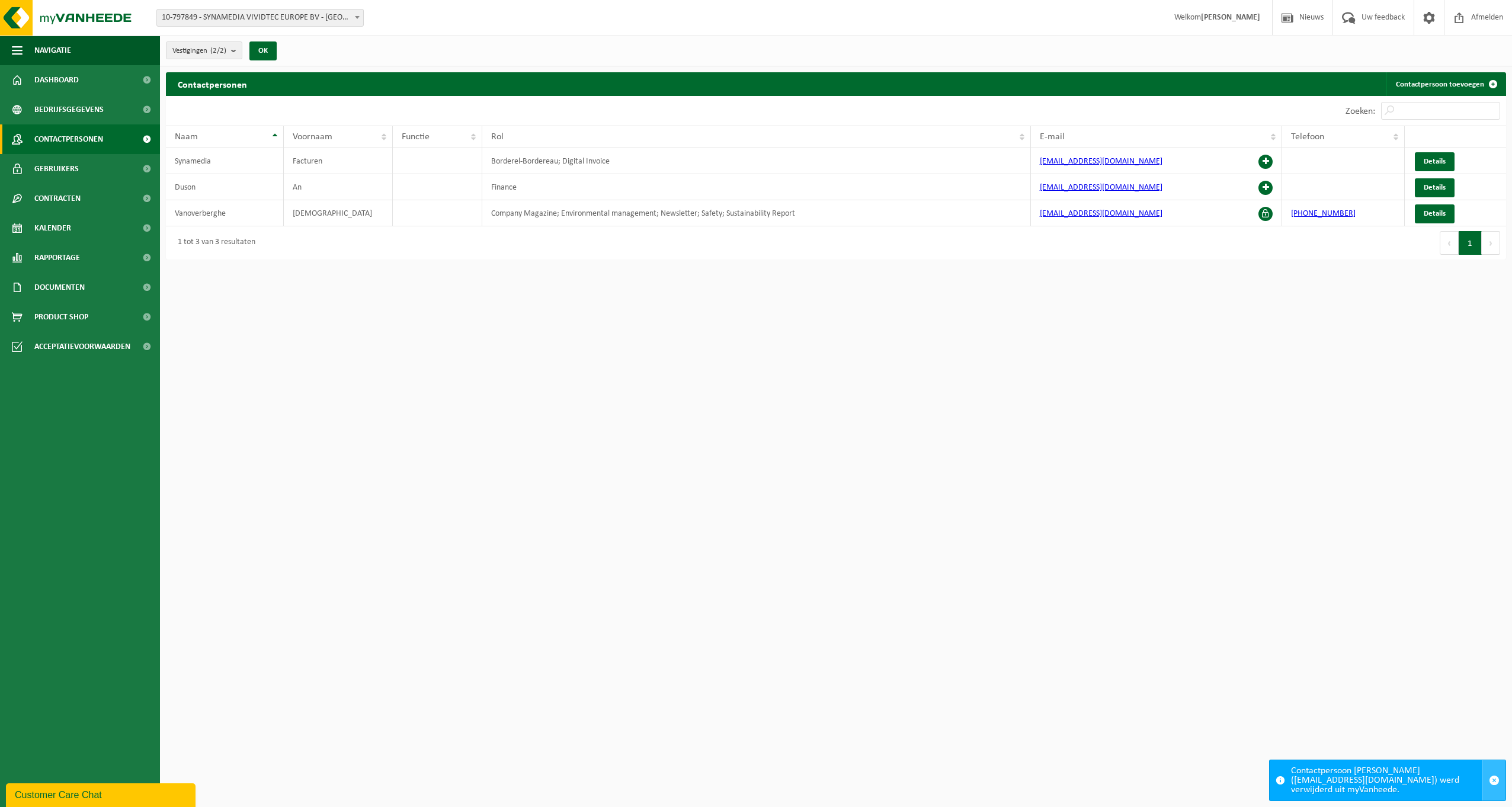
click at [1493, 779] on span "button" at bounding box center [1494, 780] width 10 height 10
click at [697, 189] on td "Finance" at bounding box center [756, 187] width 549 height 26
click at [256, 188] on td "Duson" at bounding box center [224, 187] width 118 height 26
click at [1441, 181] on link "Details" at bounding box center [1434, 188] width 39 height 19
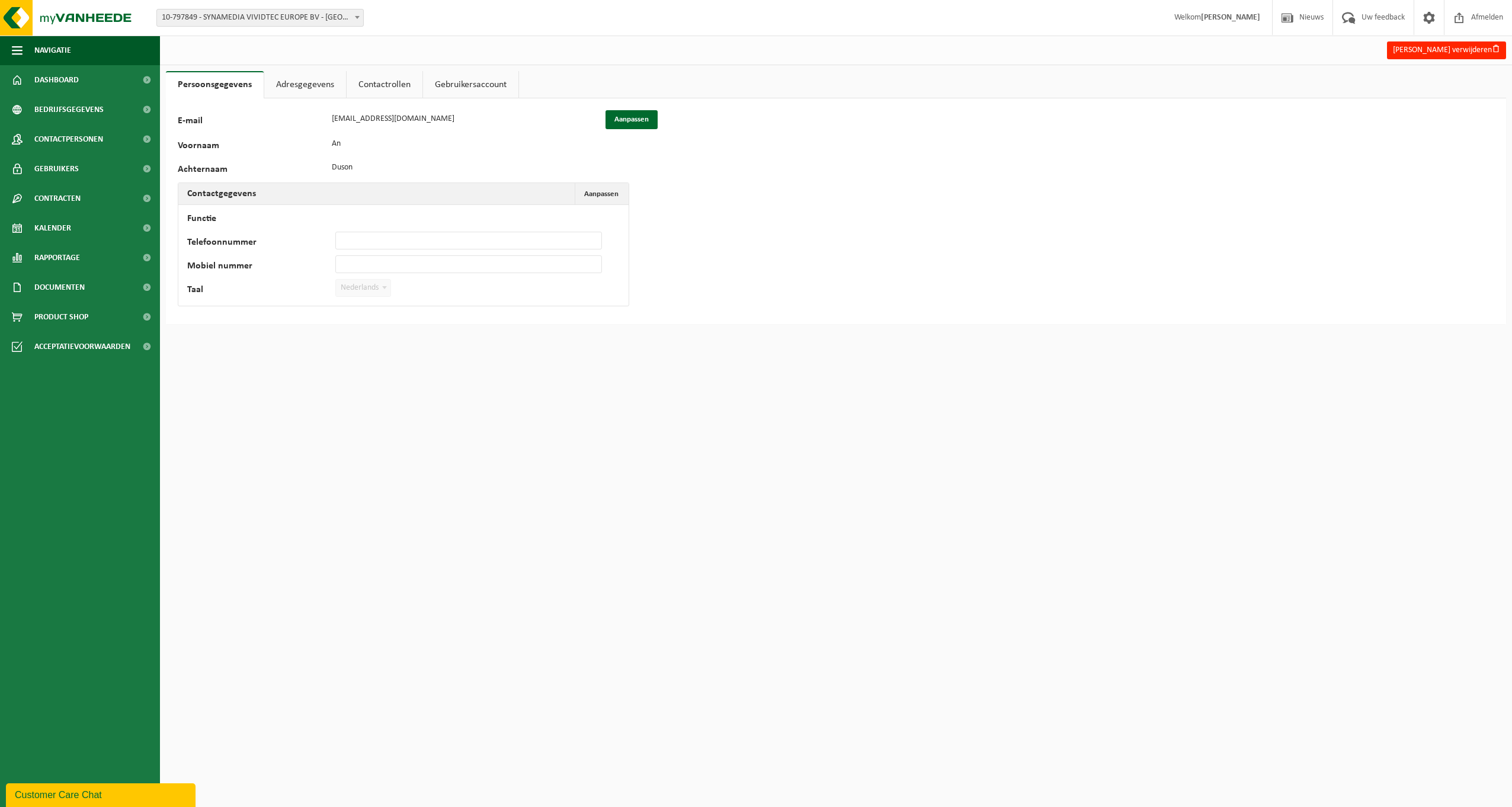
click at [295, 82] on link "Adresgegevens" at bounding box center [305, 85] width 82 height 27
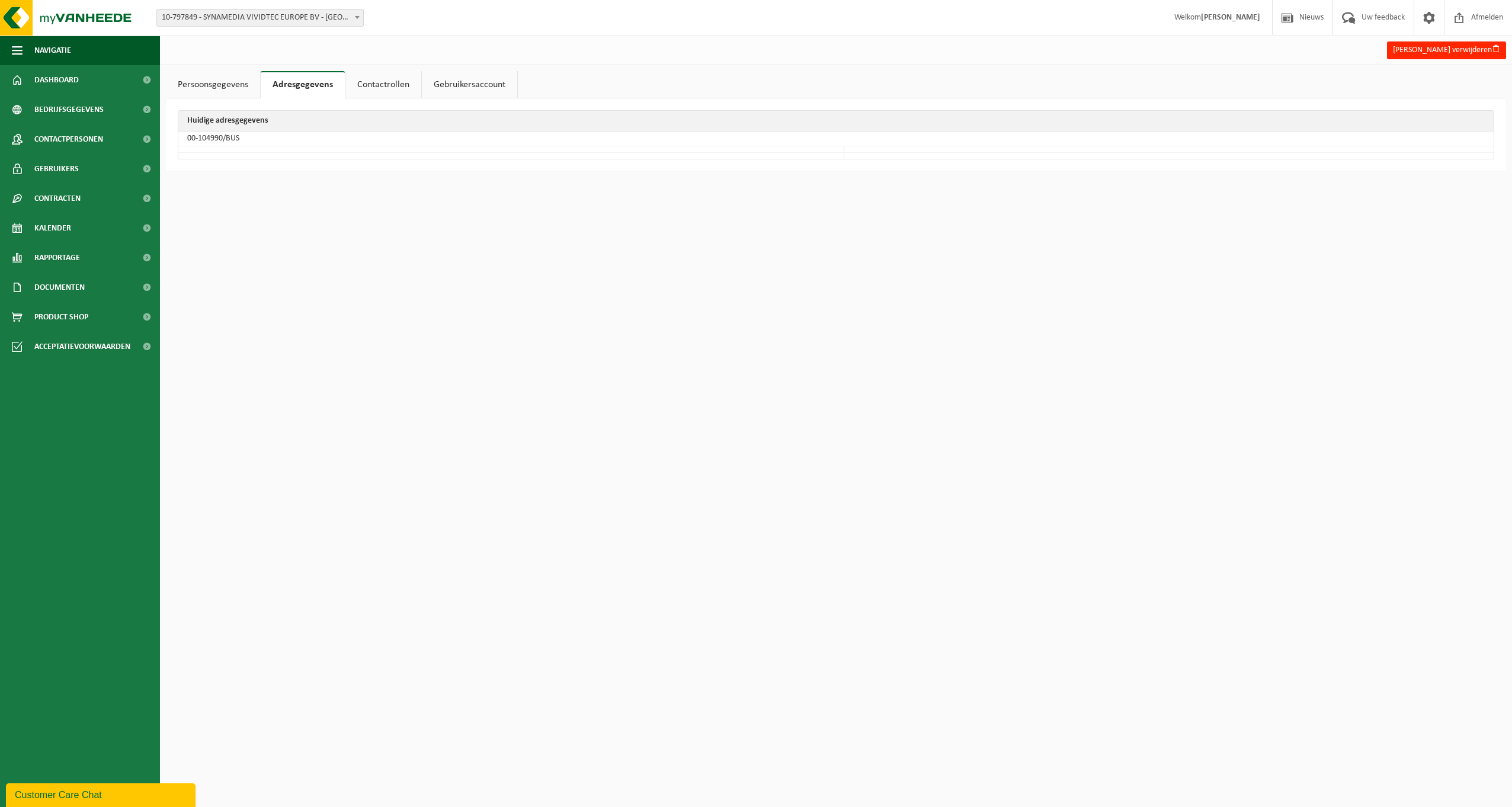
click at [394, 86] on link "Contactrollen" at bounding box center [383, 85] width 76 height 27
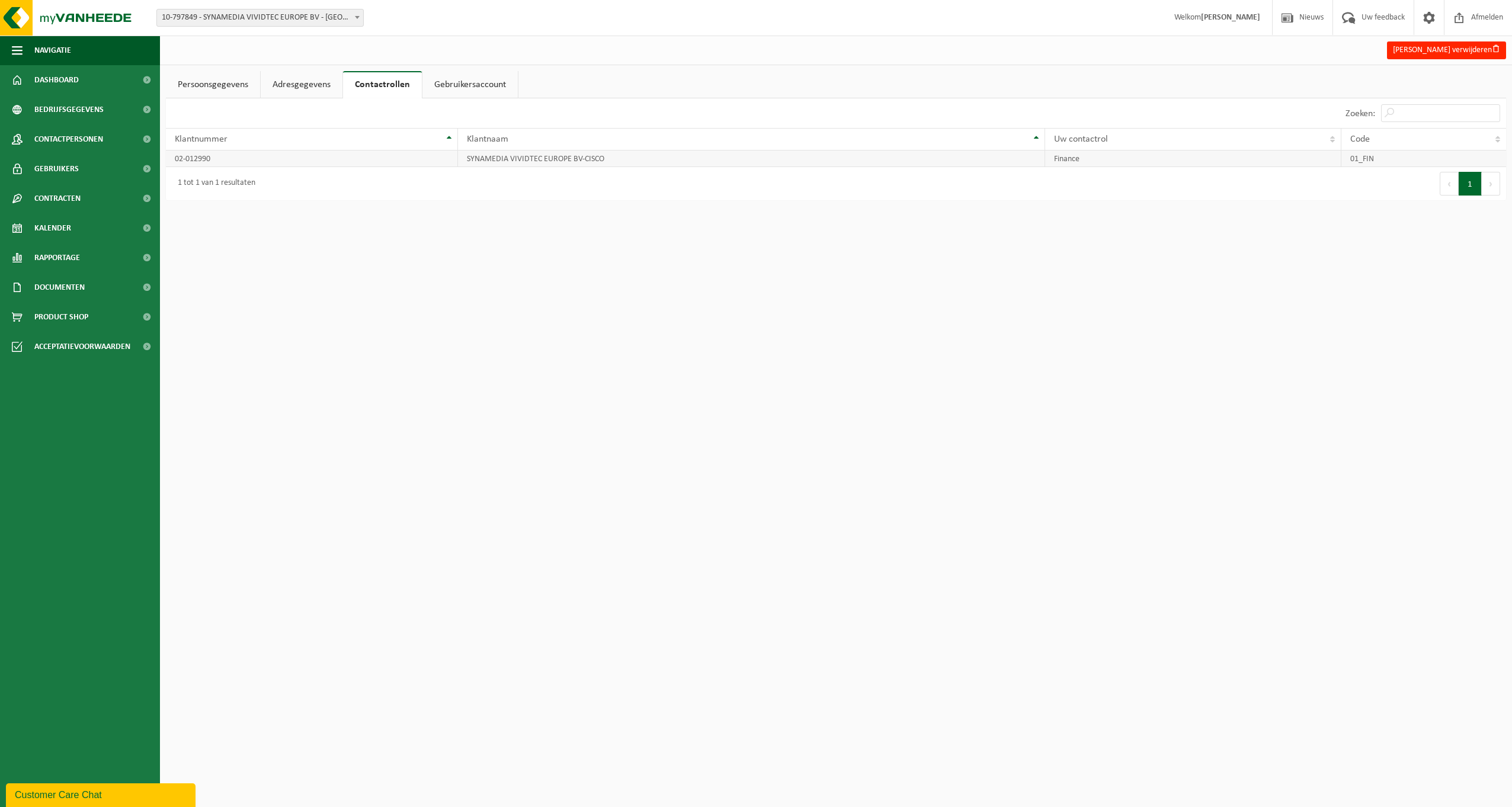
click at [625, 156] on td "SYNAMEDIA VIVIDTEC EUROPE BV-CISCO" at bounding box center [752, 159] width 587 height 16
